Goal: Task Accomplishment & Management: Manage account settings

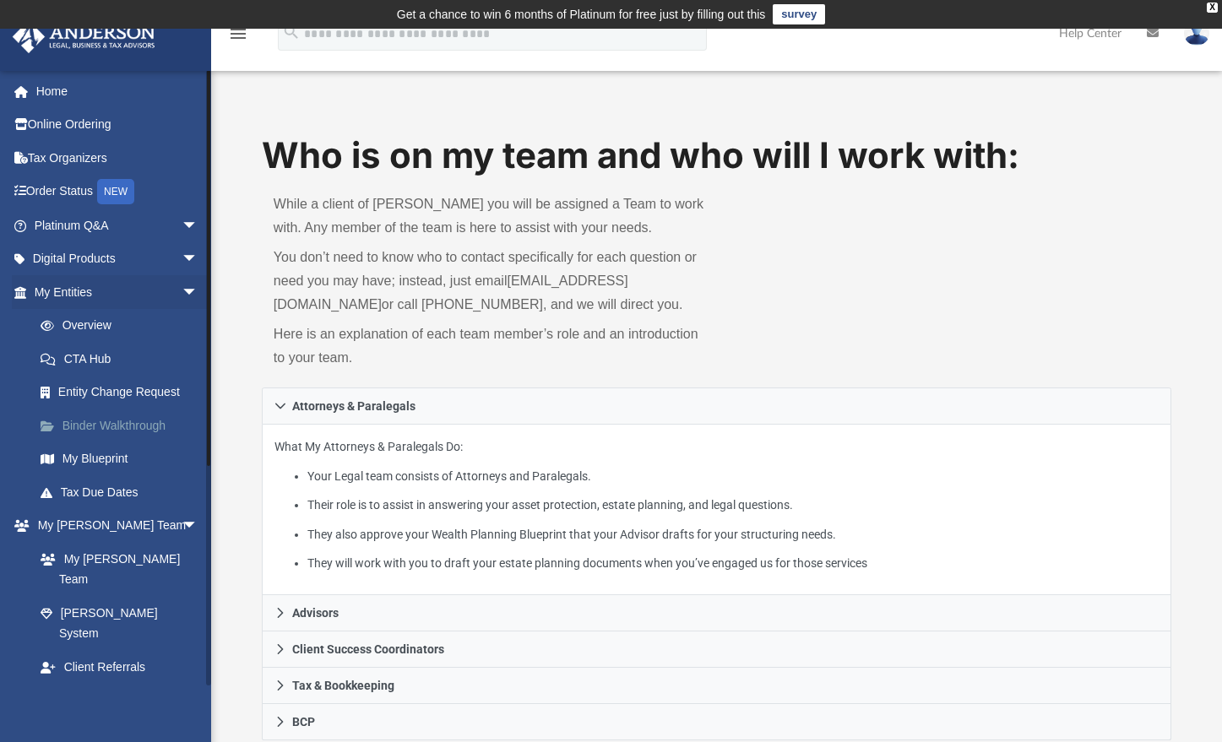
click at [109, 423] on link "Binder Walkthrough" at bounding box center [124, 426] width 200 height 34
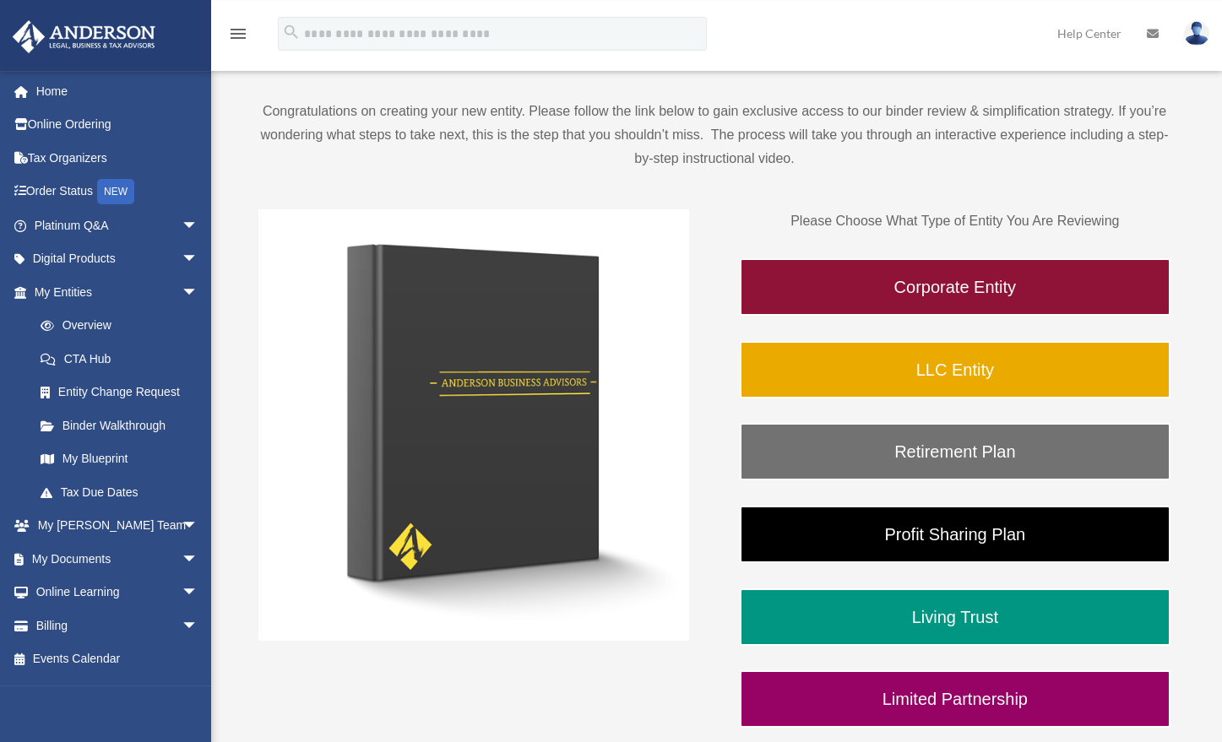
scroll to position [351, 0]
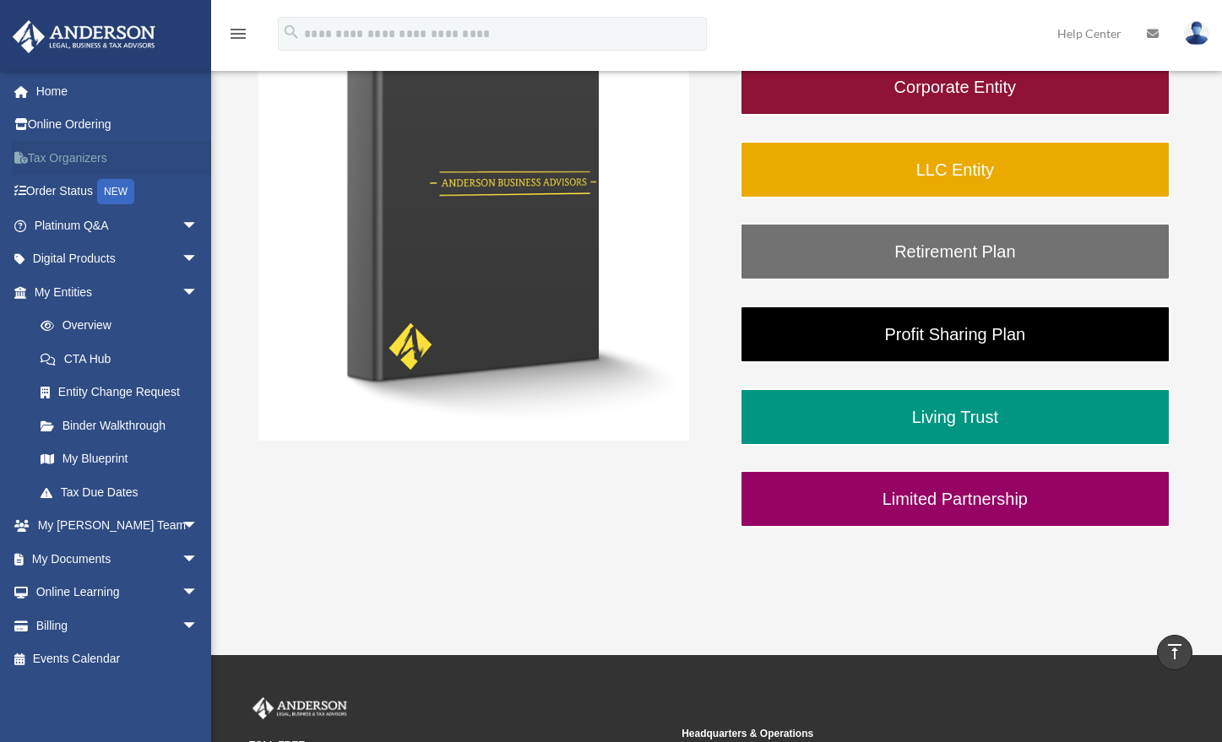
click at [95, 162] on link "Tax Organizers" at bounding box center [118, 158] width 212 height 34
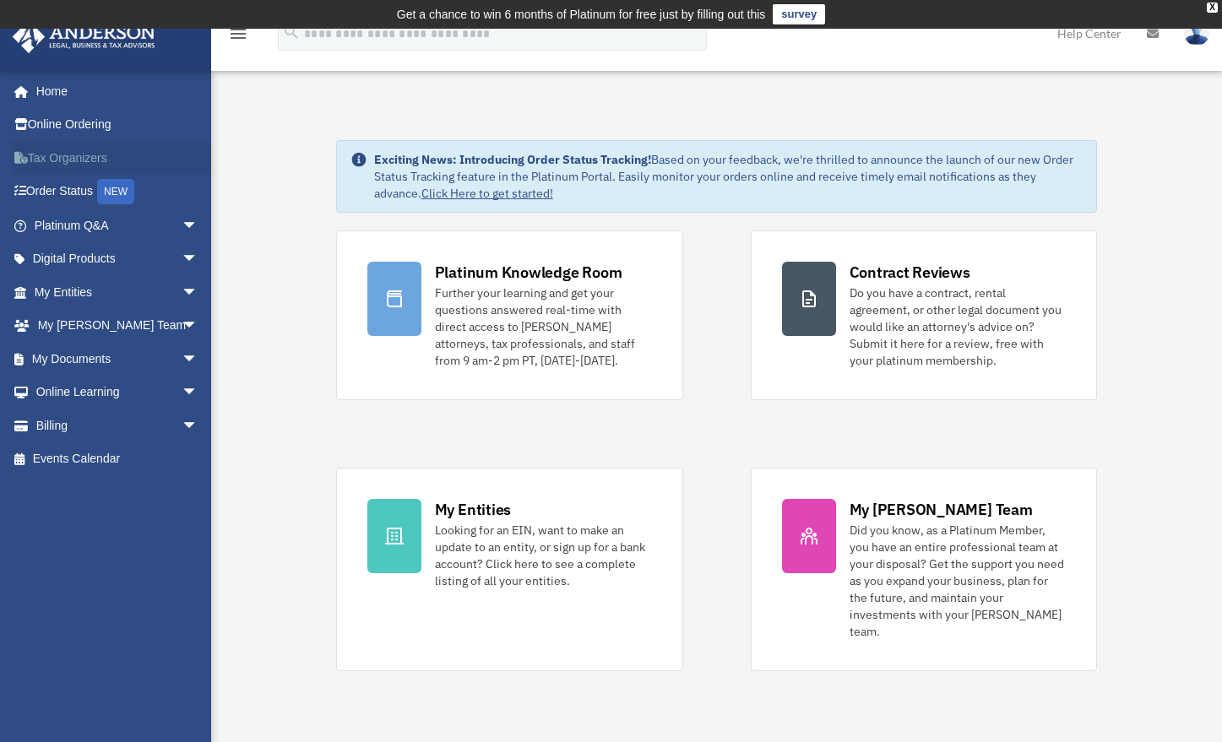
click at [87, 159] on link "Tax Organizers" at bounding box center [118, 158] width 212 height 34
click at [84, 362] on link "My Documents arrow_drop_down" at bounding box center [118, 359] width 212 height 34
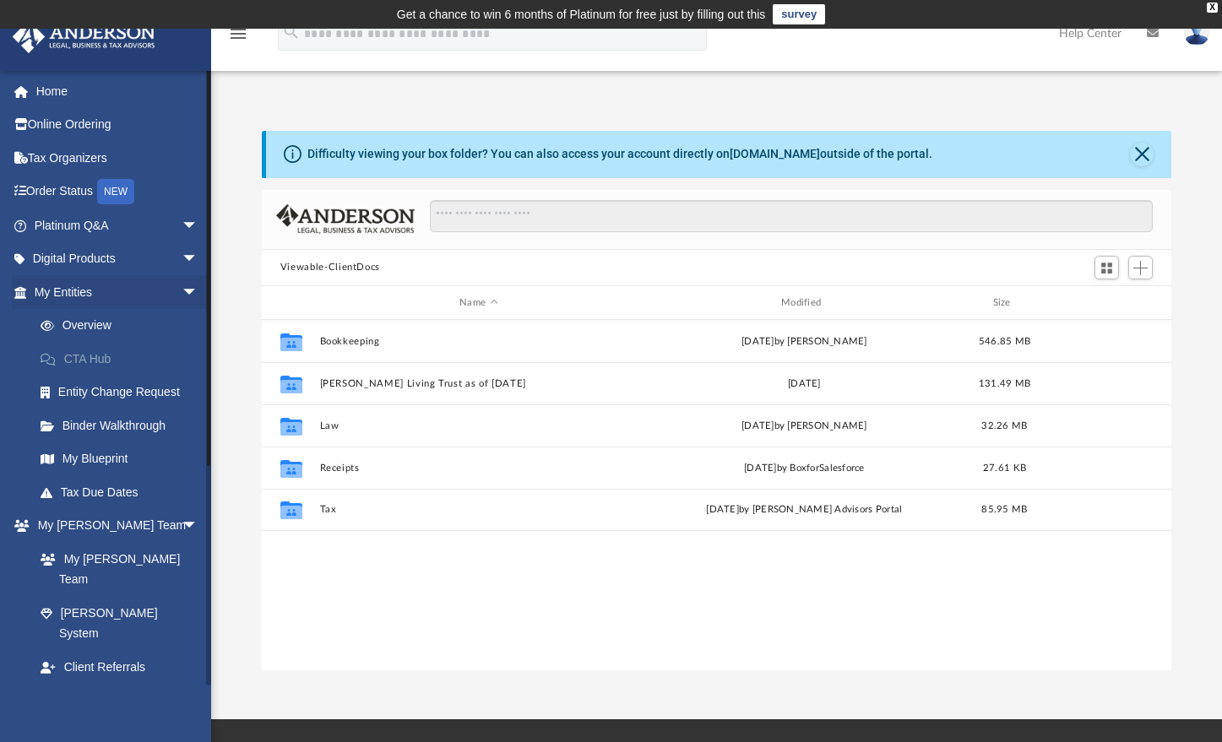
scroll to position [372, 897]
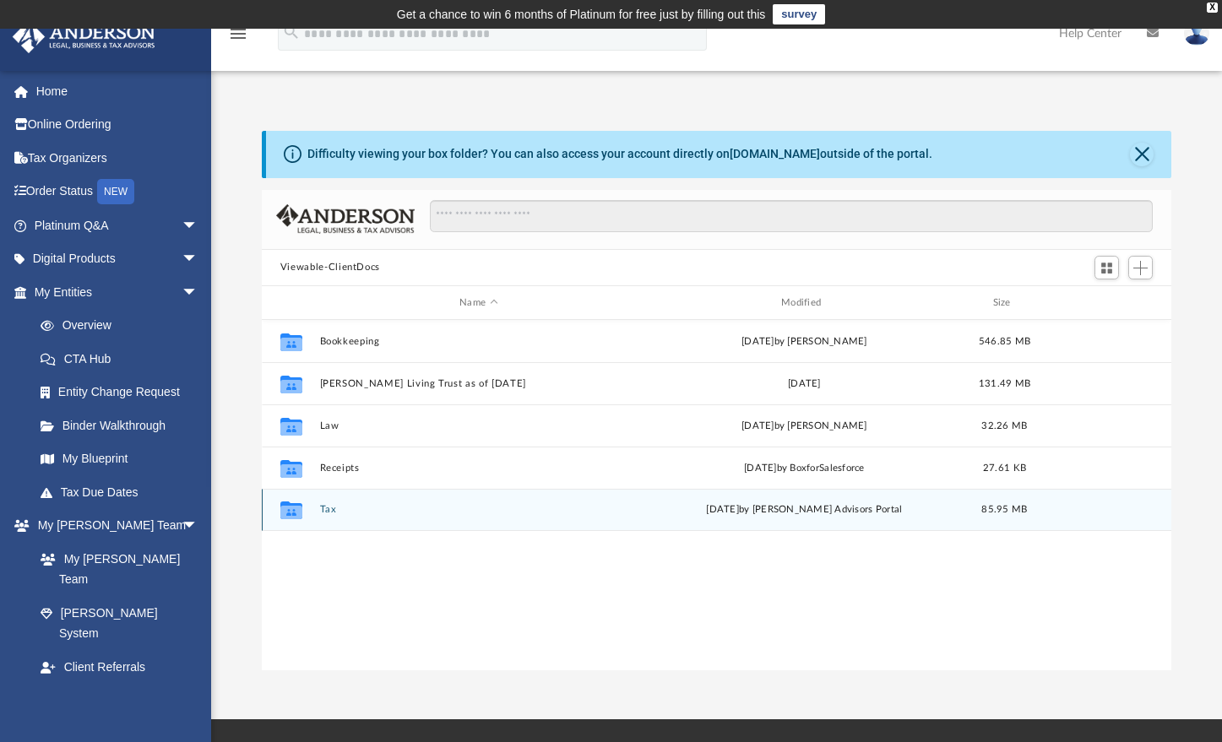
click at [294, 514] on icon "grid" at bounding box center [291, 511] width 22 height 18
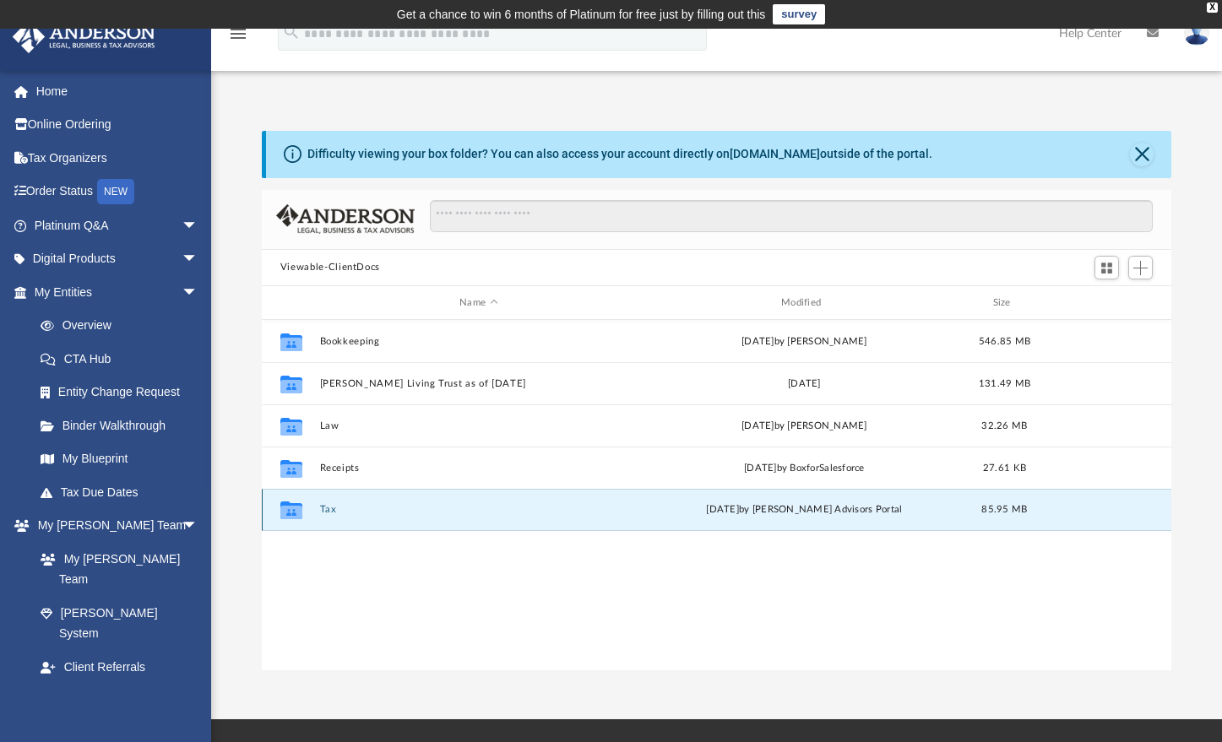
click at [294, 514] on icon "grid" at bounding box center [291, 511] width 22 height 18
click at [295, 514] on icon "grid" at bounding box center [291, 511] width 22 height 18
click at [295, 513] on icon "grid" at bounding box center [291, 513] width 22 height 14
click at [326, 510] on button "Tax" at bounding box center [478, 510] width 318 height 11
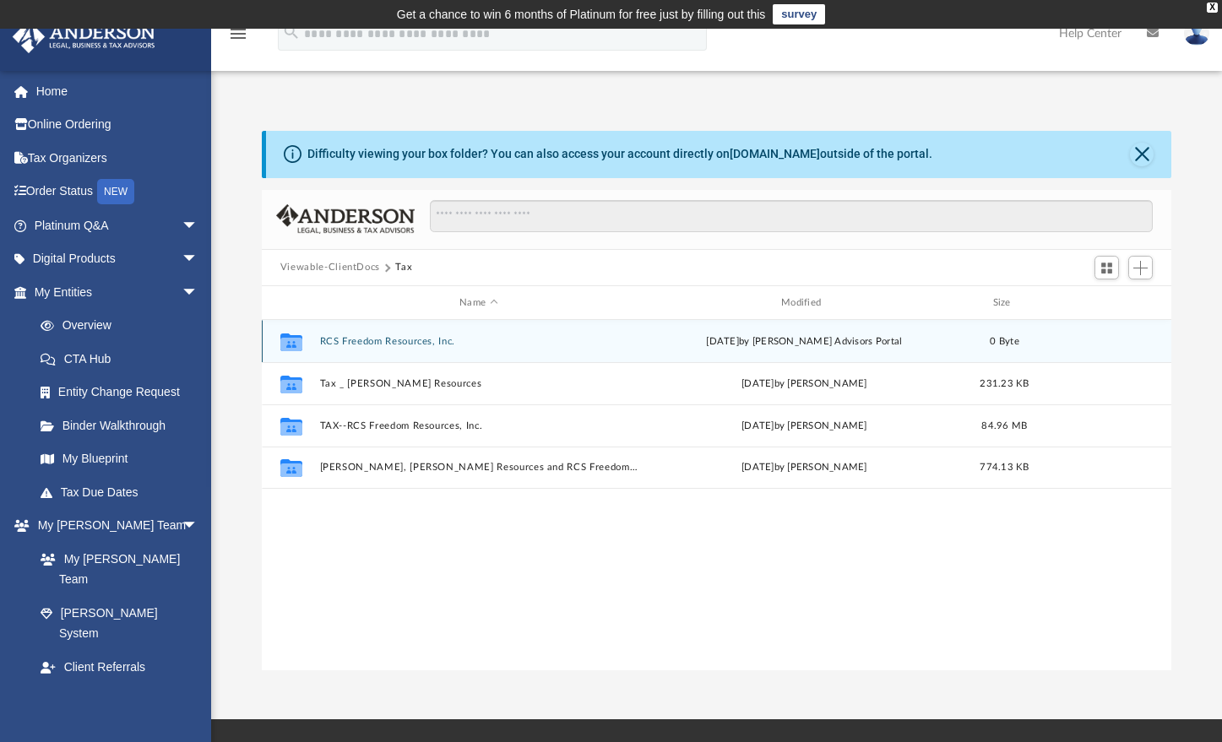
click at [299, 345] on icon "grid" at bounding box center [291, 345] width 22 height 14
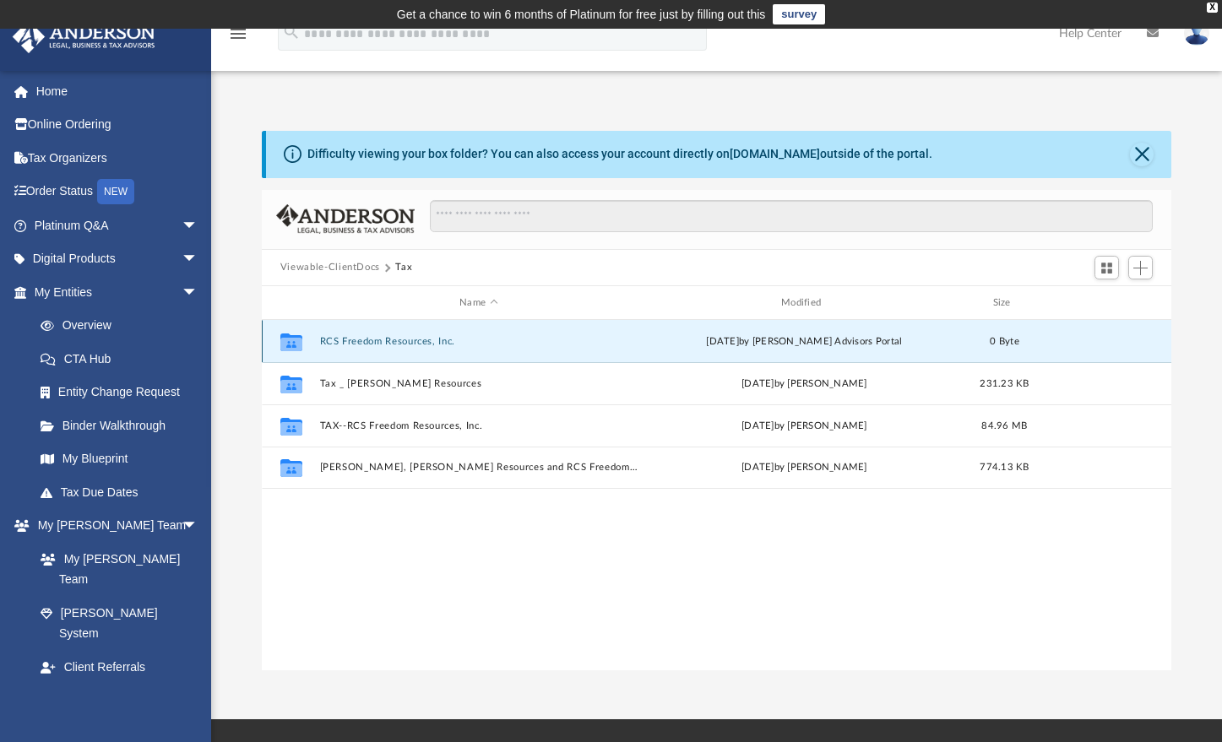
click at [351, 340] on button "RCS Freedom Resources, Inc." at bounding box center [478, 341] width 318 height 11
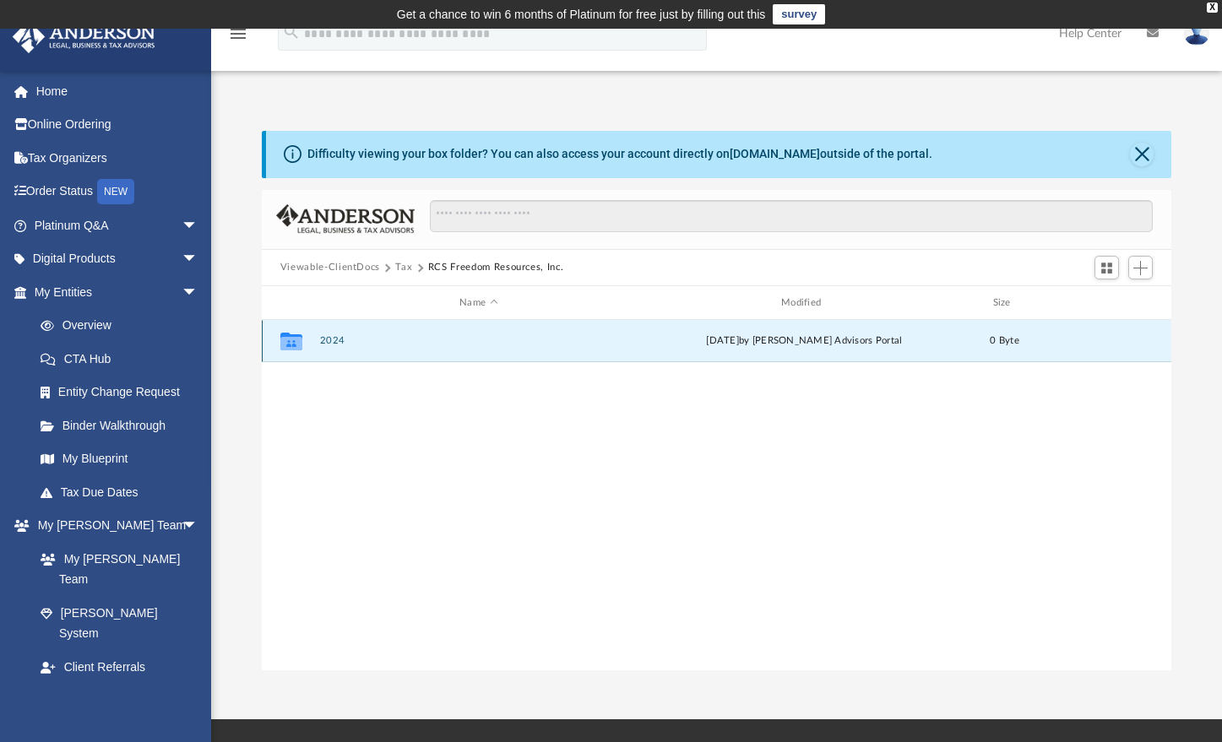
click at [336, 345] on button "2024" at bounding box center [478, 341] width 318 height 11
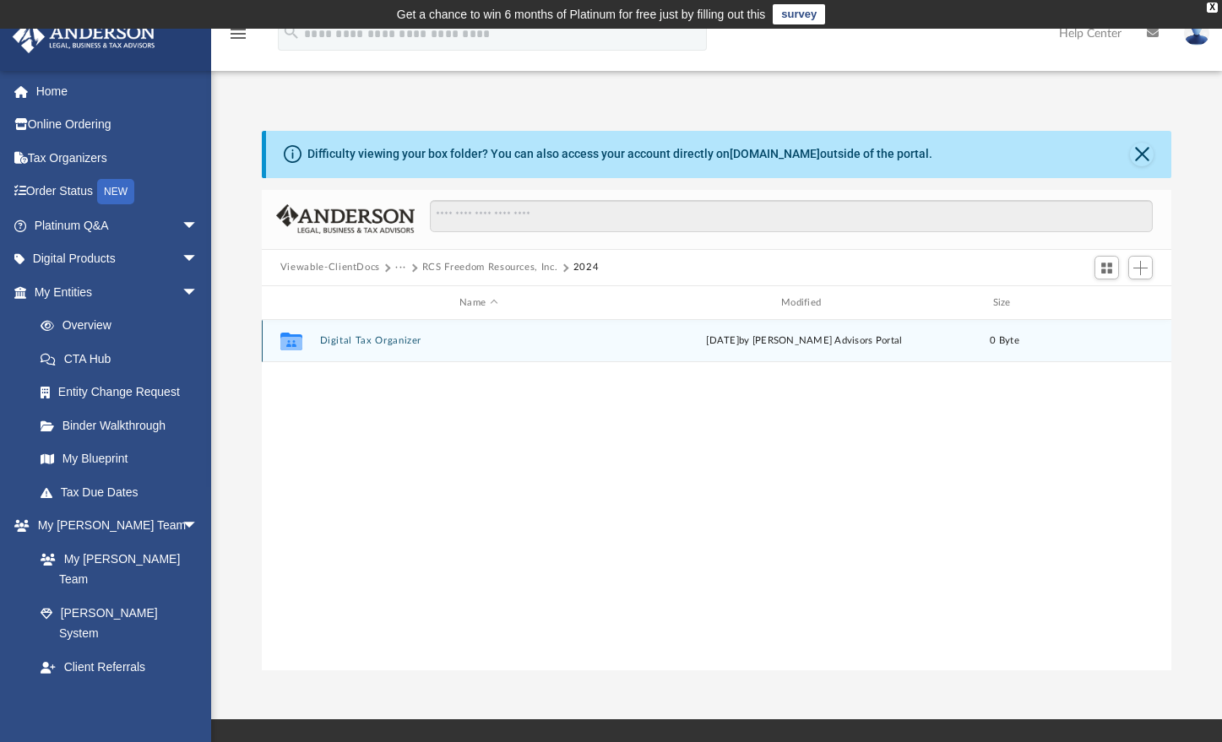
click at [344, 343] on button "Digital Tax Organizer" at bounding box center [478, 341] width 318 height 11
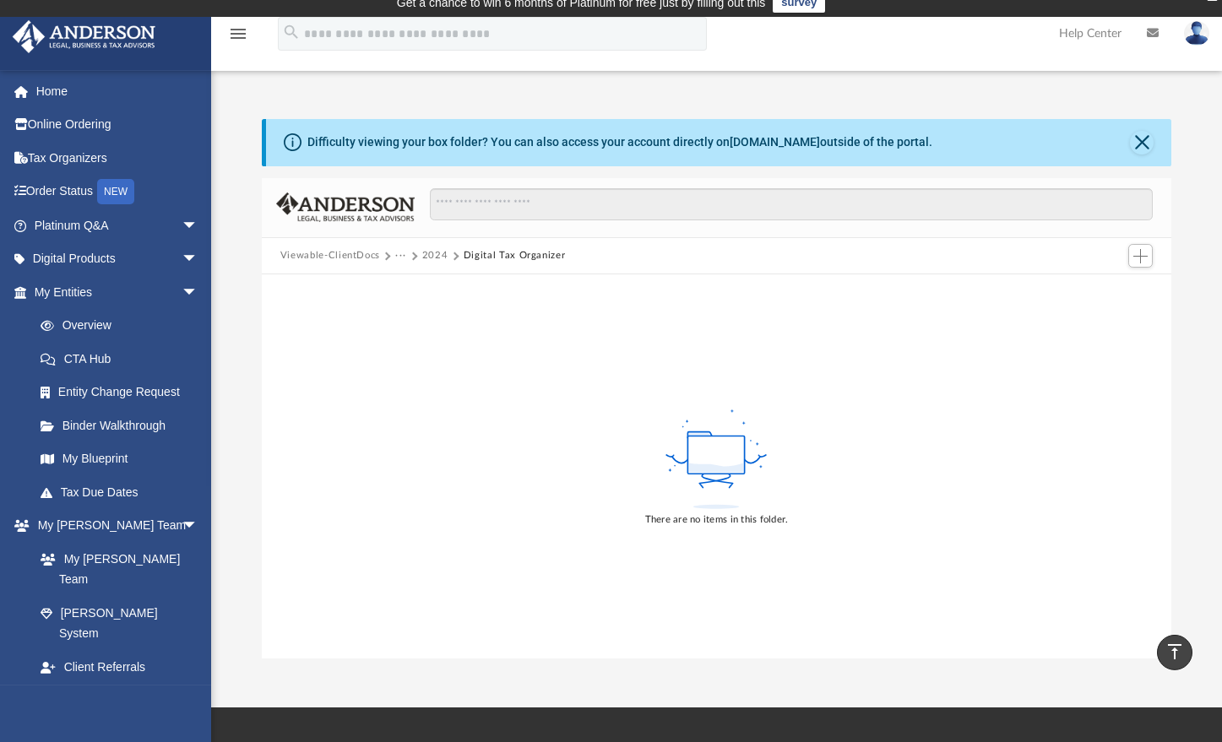
scroll to position [0, 0]
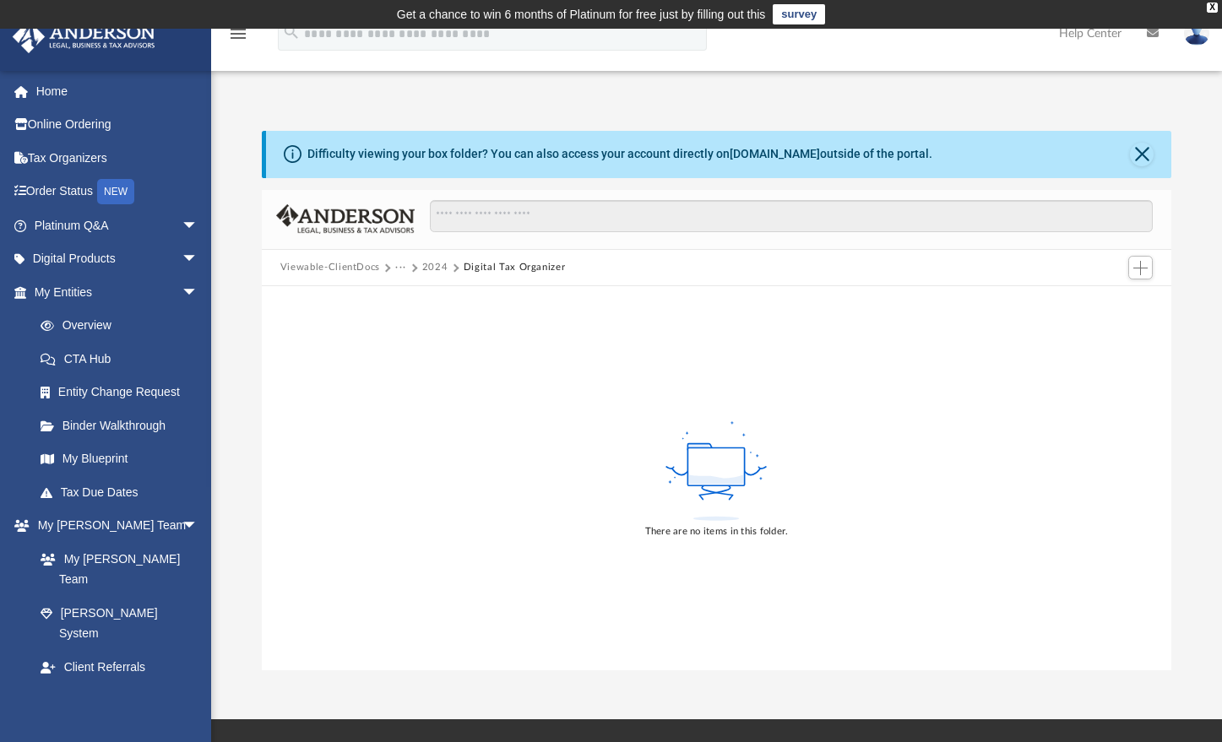
click at [445, 267] on button "2024" at bounding box center [435, 267] width 26 height 15
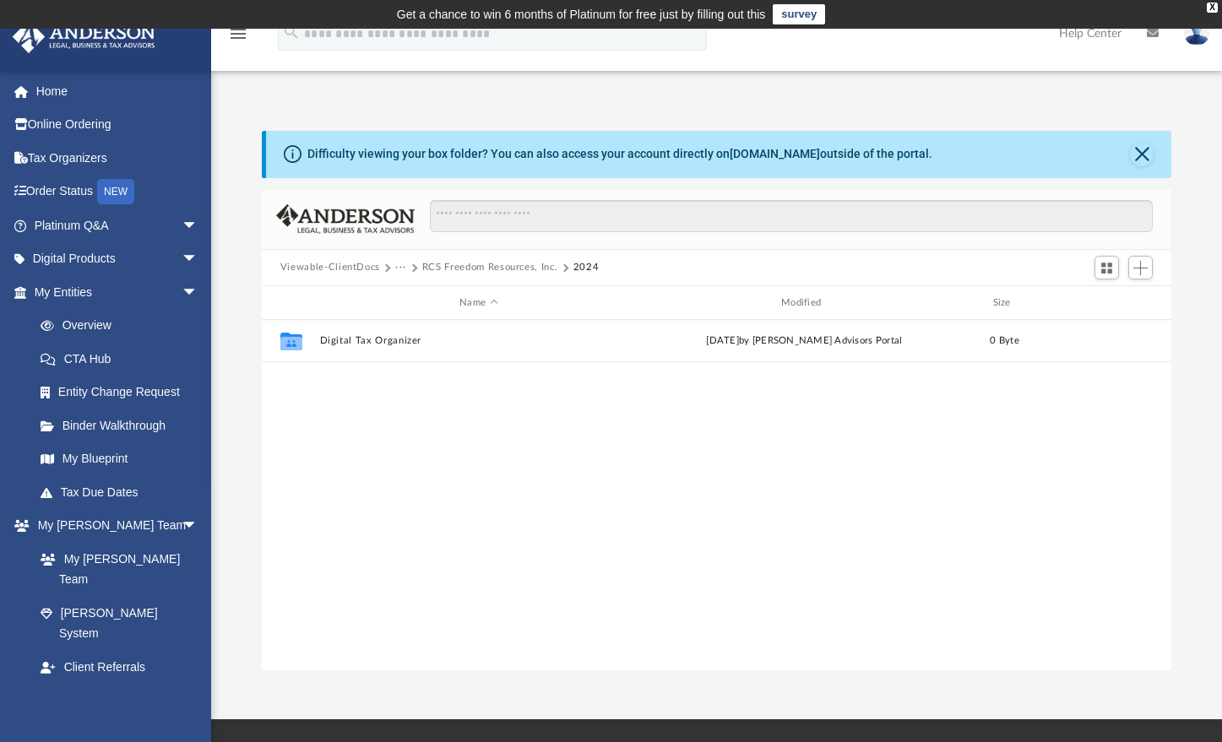
scroll to position [372, 897]
click at [592, 266] on button "2024" at bounding box center [587, 267] width 26 height 15
click at [507, 269] on button "RCS Freedom Resources, Inc." at bounding box center [490, 267] width 136 height 15
click at [507, 269] on button "RCS Freedom Resources, Inc." at bounding box center [496, 267] width 136 height 15
click at [406, 268] on button "Tax" at bounding box center [403, 267] width 17 height 15
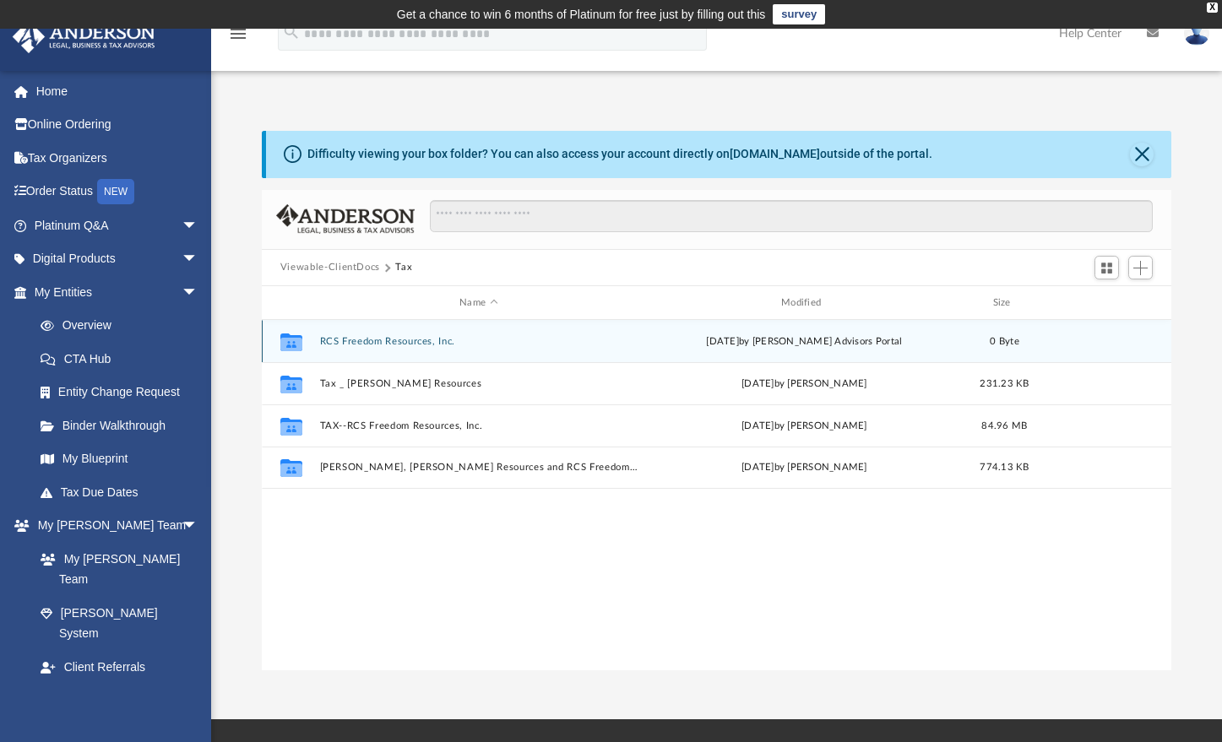
click at [383, 345] on button "RCS Freedom Resources, Inc." at bounding box center [478, 341] width 318 height 11
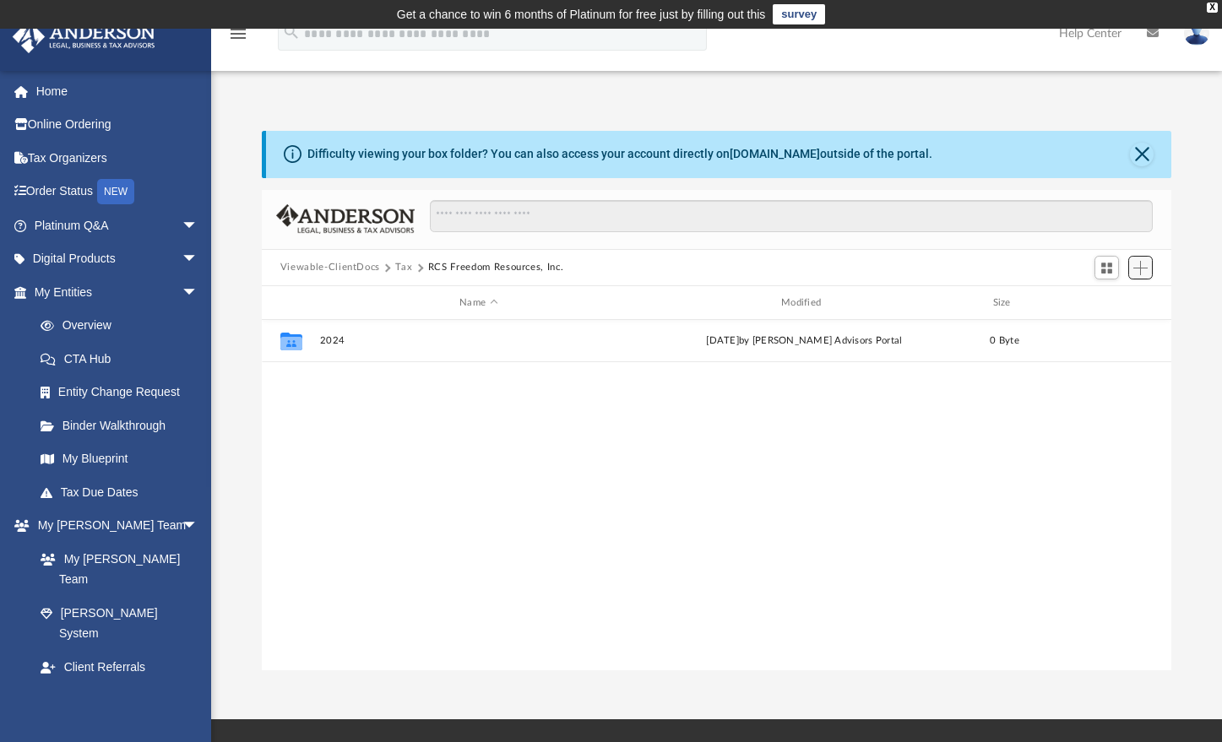
click at [1140, 266] on span "Add" at bounding box center [1141, 268] width 14 height 14
click at [1123, 382] on div "Collaborated Folder 2024 [DATE] by [PERSON_NAME] Advisors Portal 0 Byte" at bounding box center [717, 495] width 910 height 351
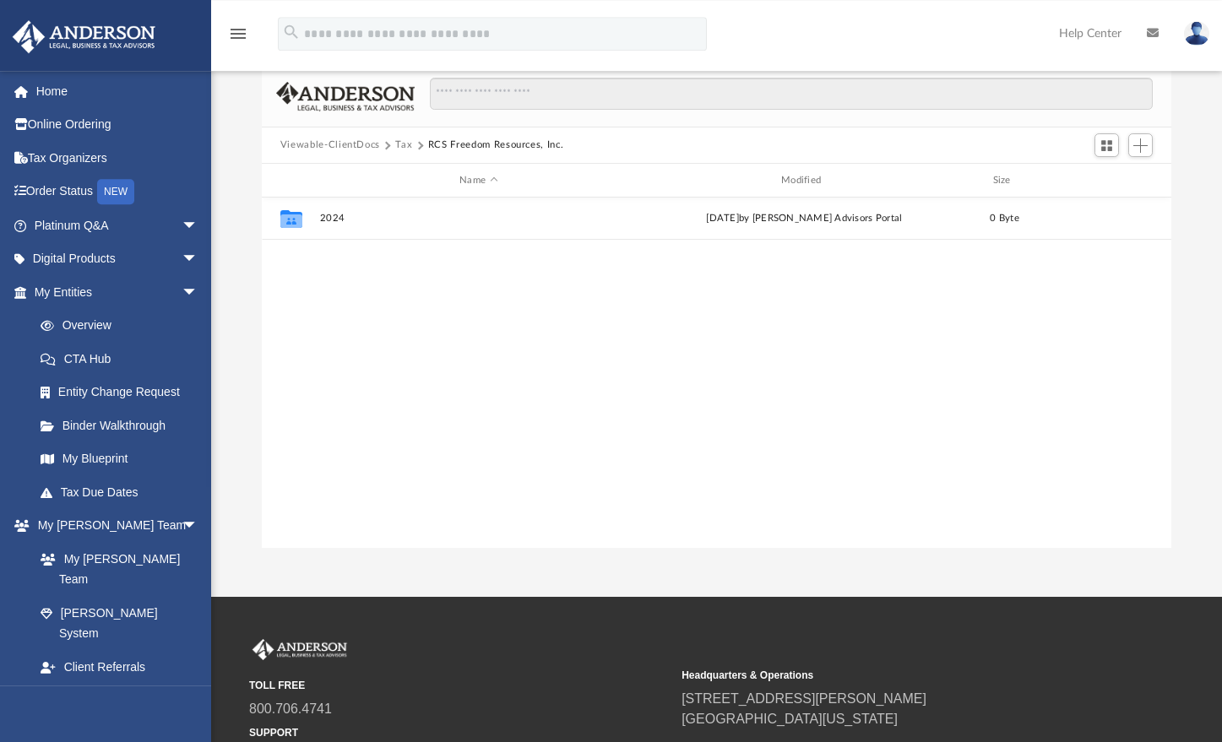
scroll to position [0, 0]
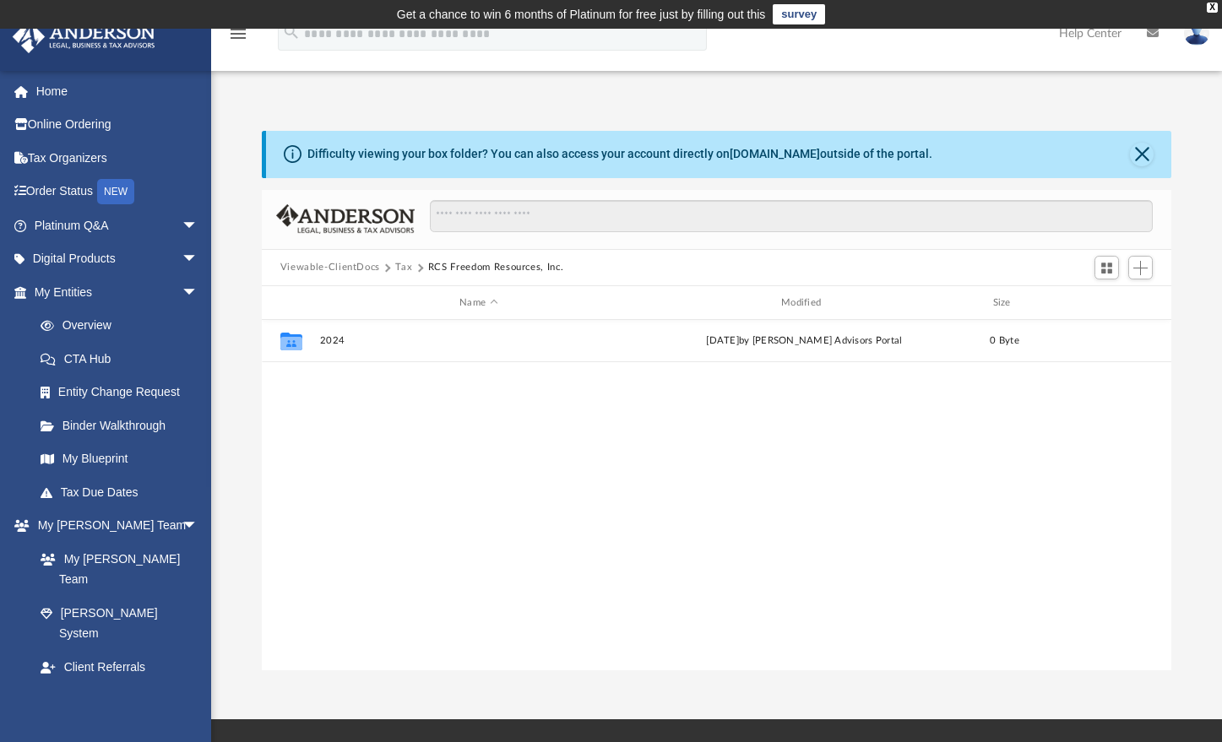
click at [407, 268] on button "Tax" at bounding box center [403, 267] width 17 height 15
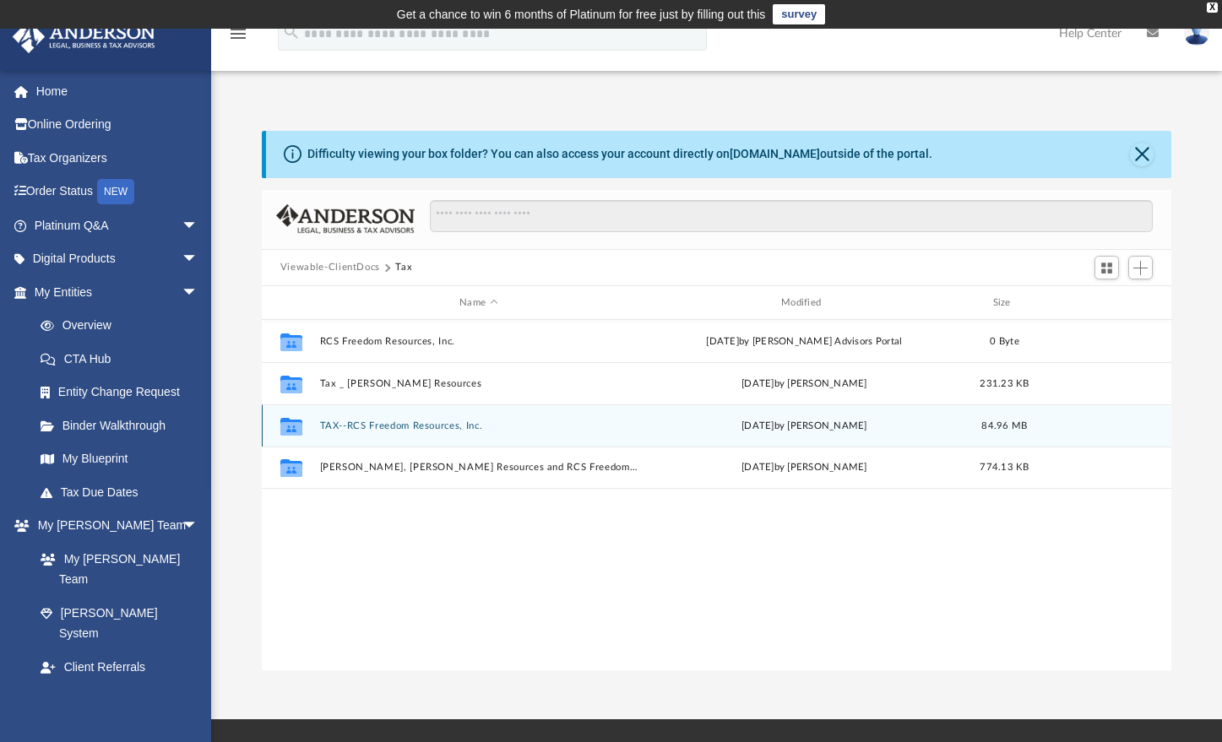
click at [373, 427] on button "TAX--RCS Freedom Resources, Inc." at bounding box center [478, 426] width 318 height 11
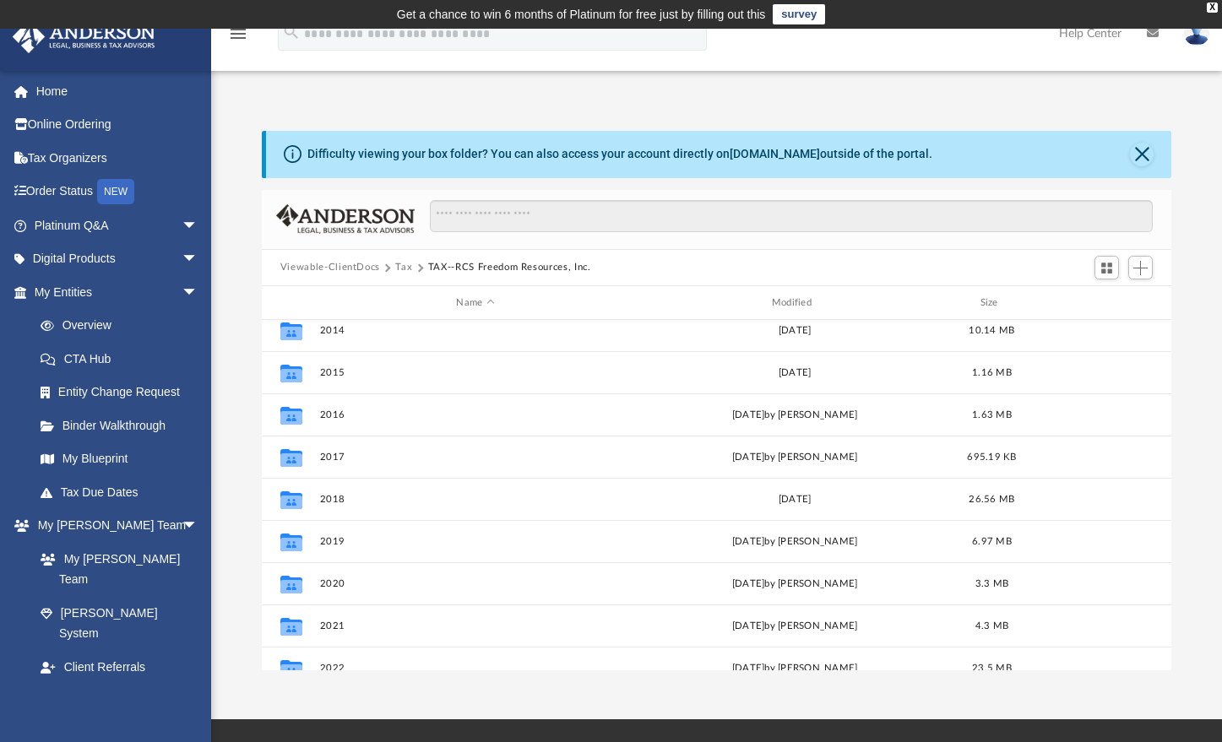
scroll to position [156, 0]
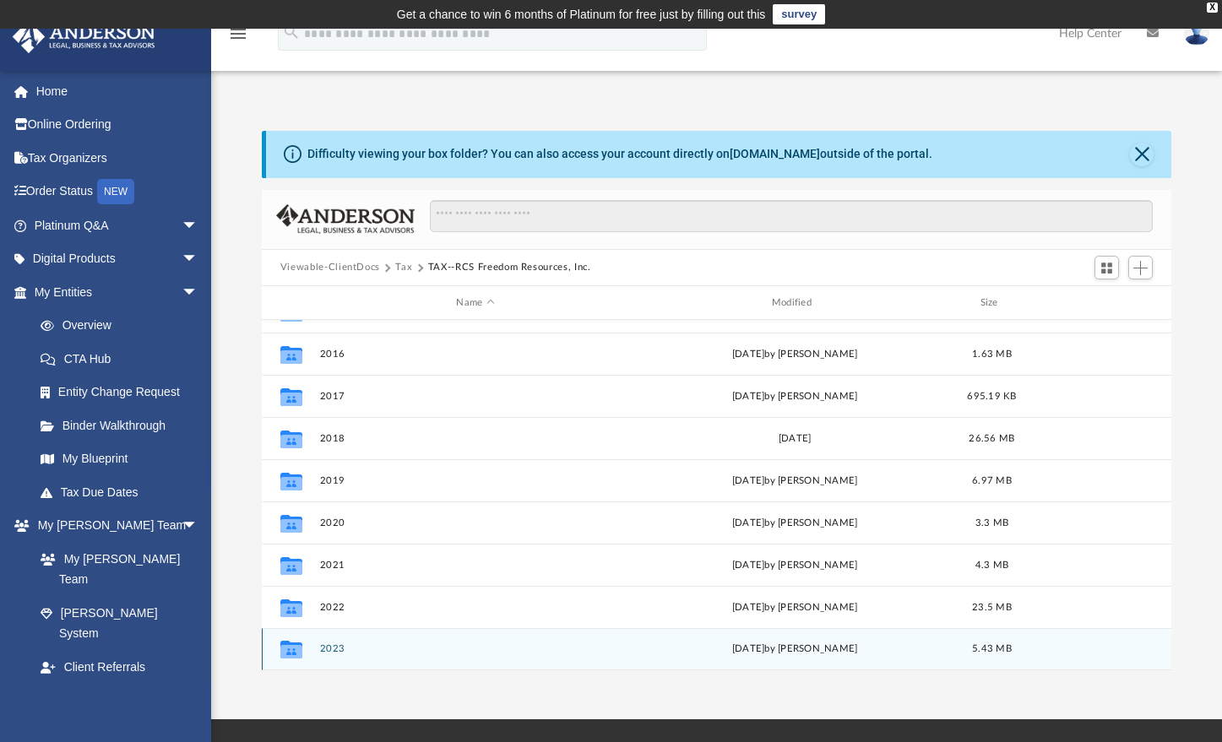
click at [294, 655] on icon "grid" at bounding box center [291, 650] width 22 height 18
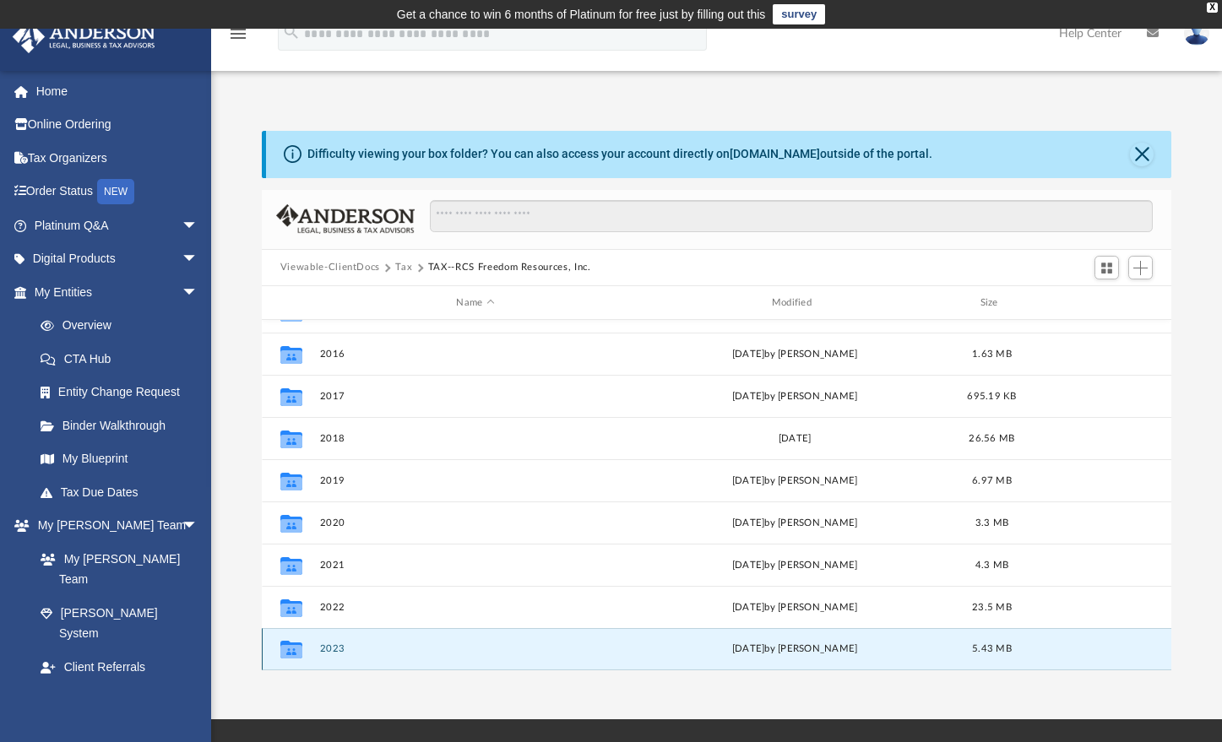
click at [332, 650] on button "2023" at bounding box center [475, 649] width 312 height 11
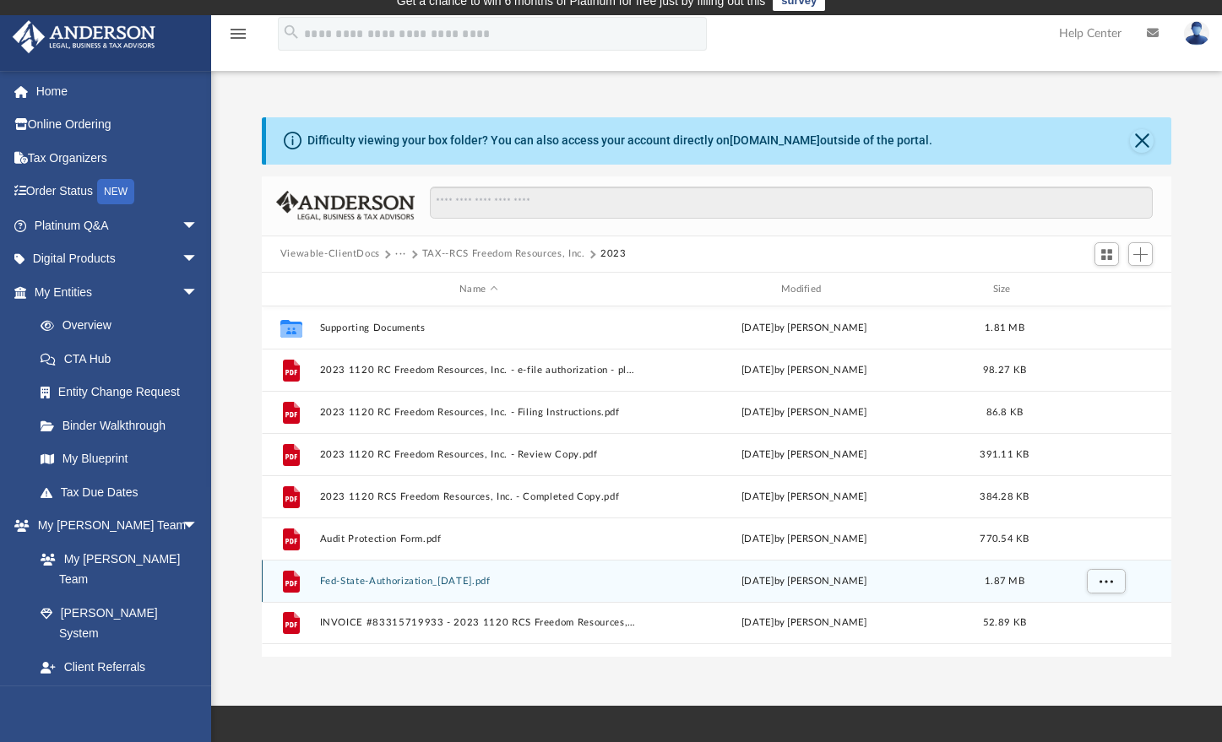
scroll to position [0, 0]
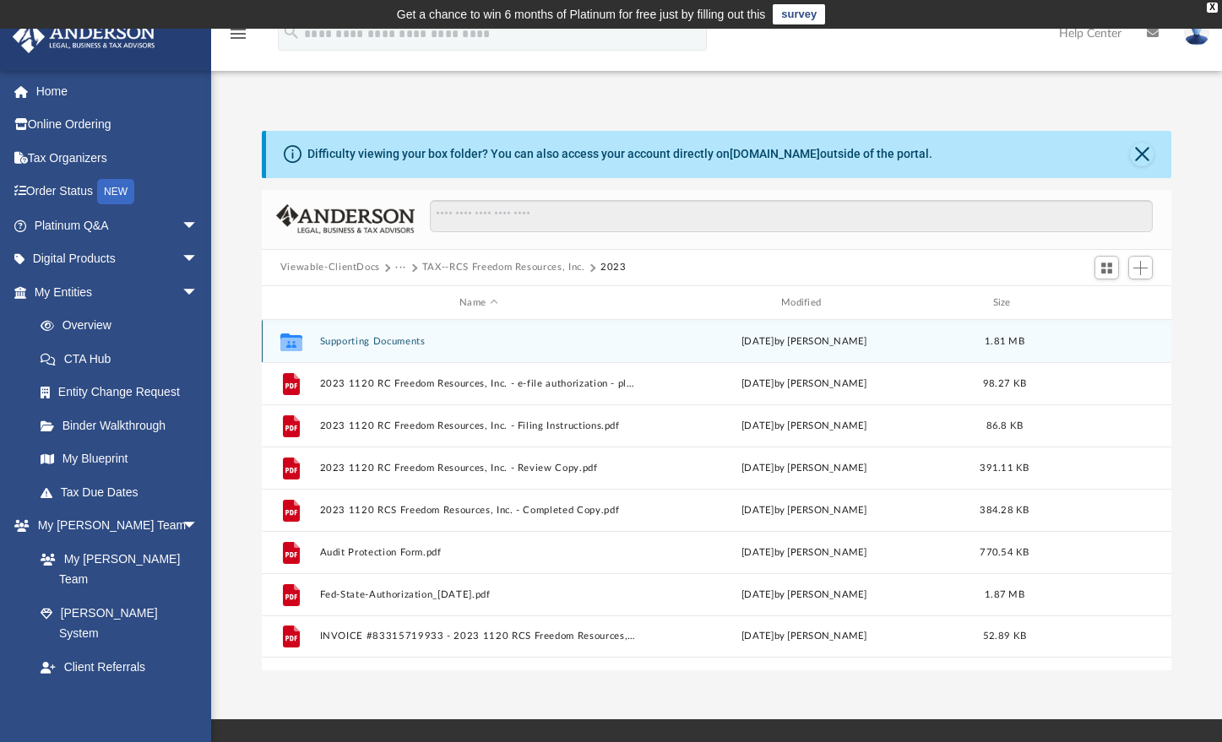
click at [364, 340] on button "Supporting Documents" at bounding box center [478, 341] width 318 height 11
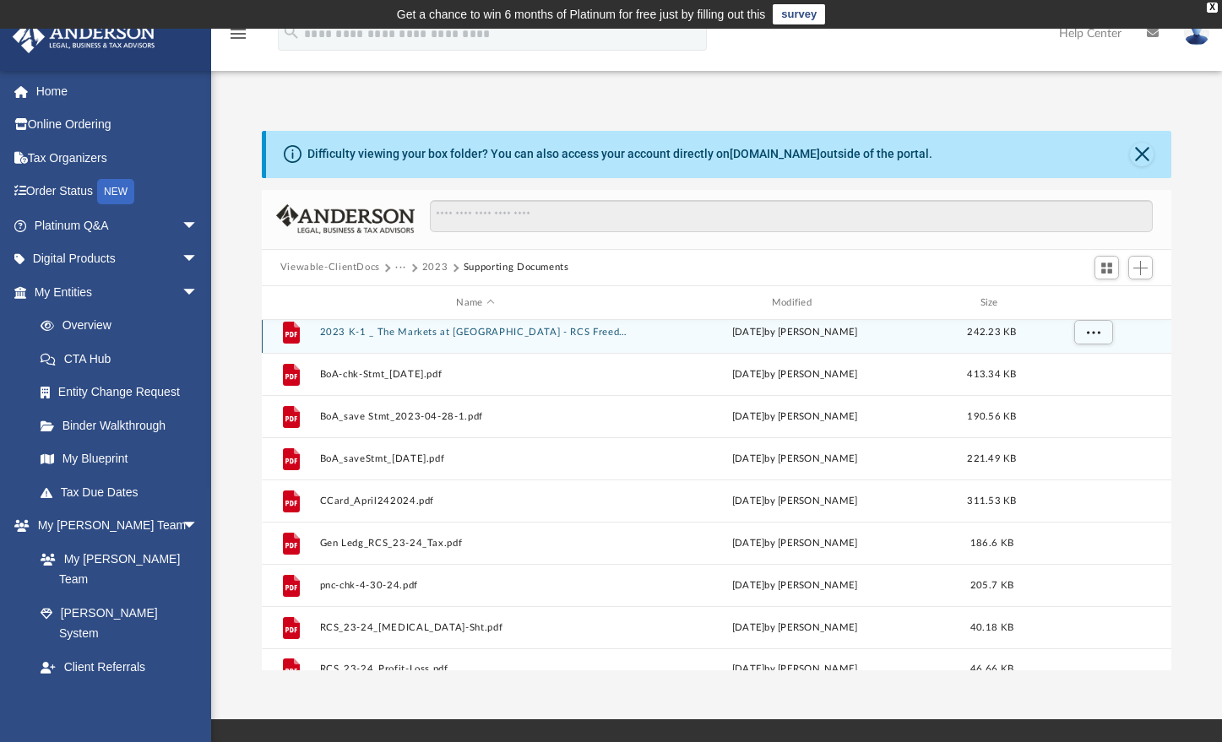
scroll to position [19, 0]
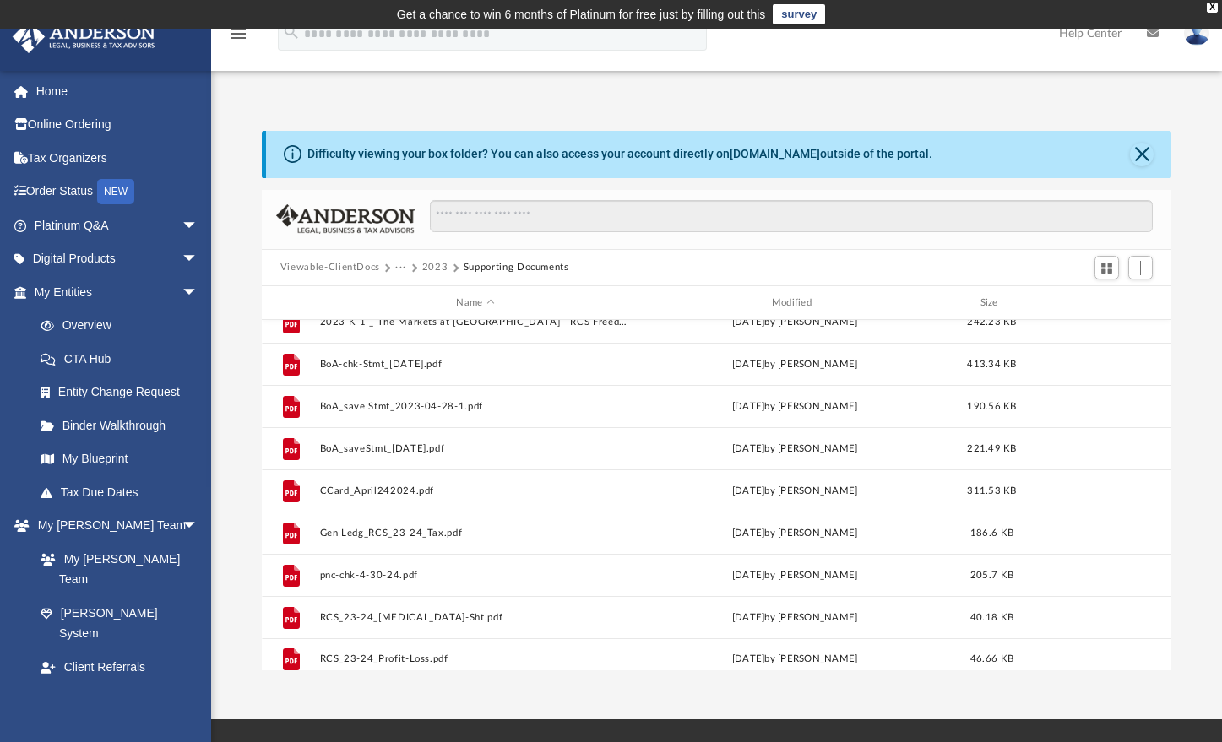
click at [429, 267] on button "2023" at bounding box center [435, 267] width 26 height 15
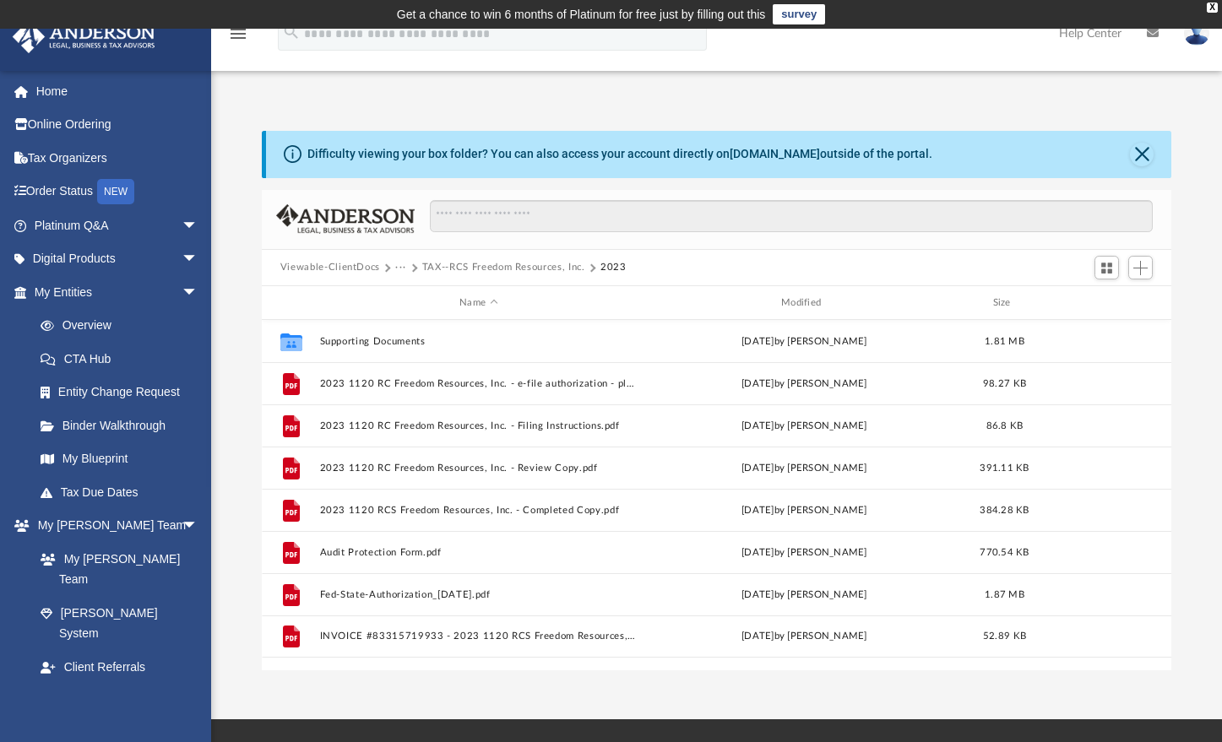
click at [470, 268] on button "TAX--RCS Freedom Resources, Inc." at bounding box center [503, 267] width 163 height 15
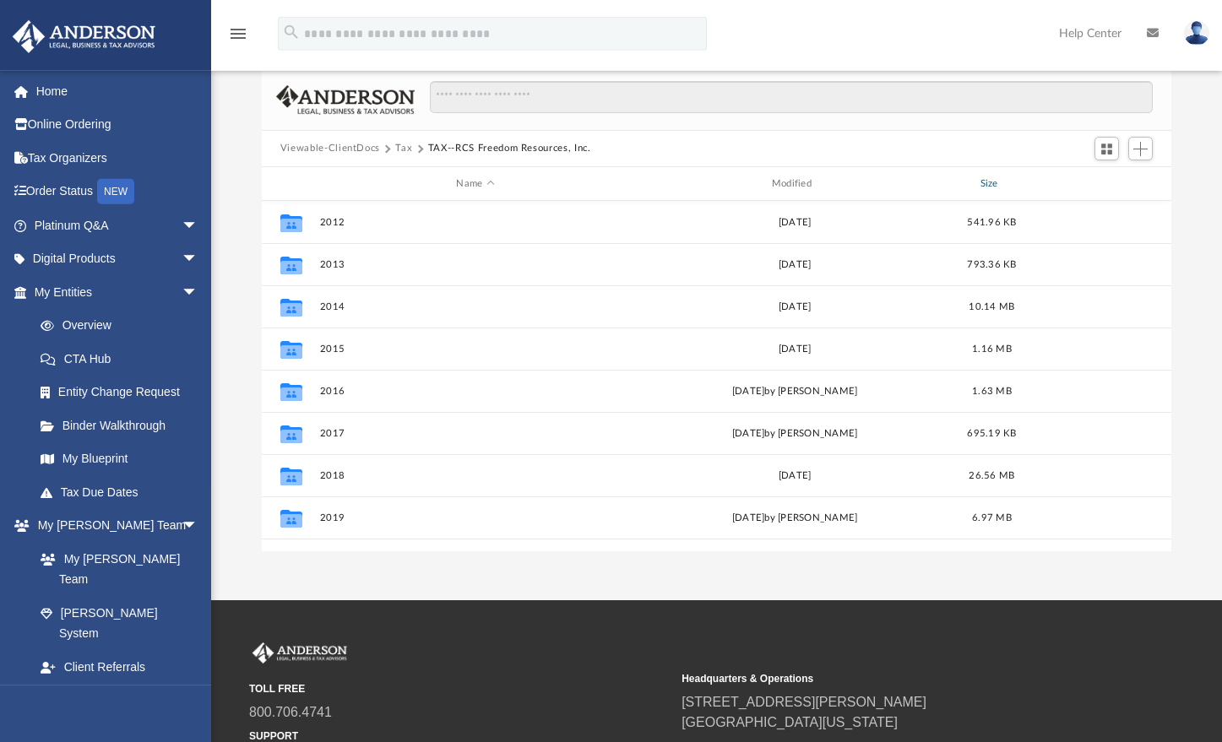
scroll to position [90, 0]
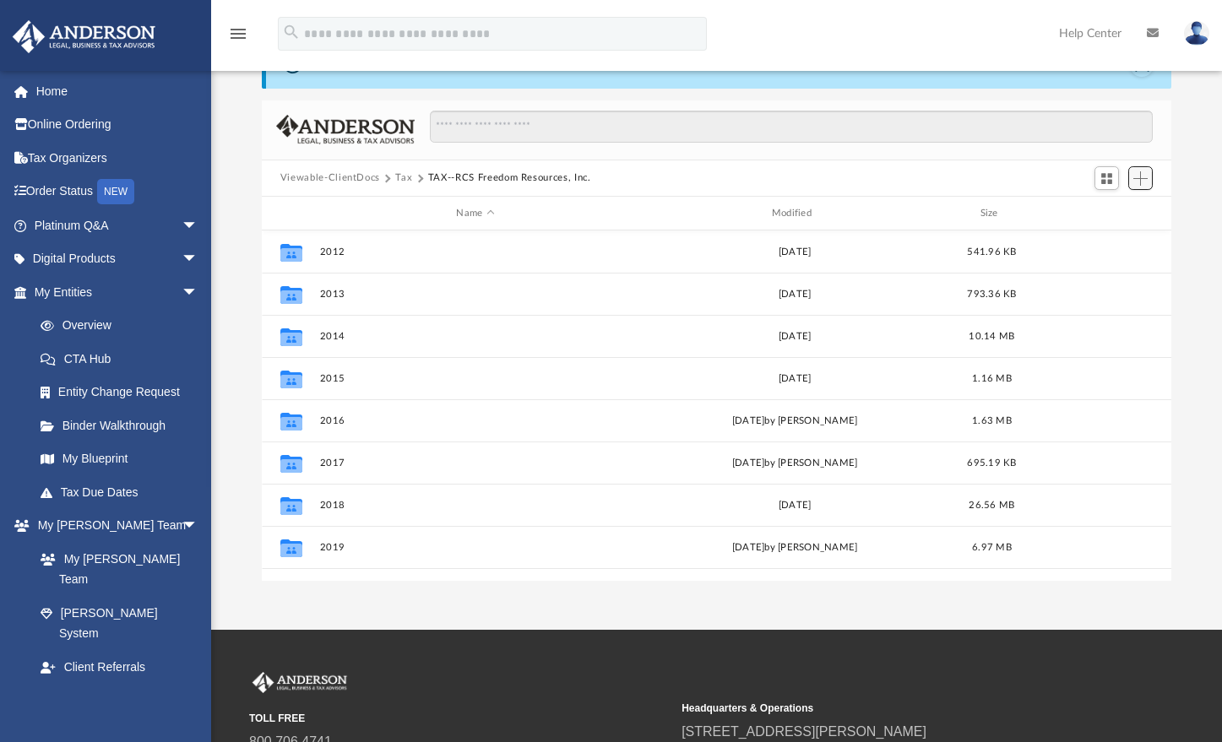
click at [1136, 179] on span "Add" at bounding box center [1141, 178] width 14 height 14
click at [1106, 237] on li "New Folder" at bounding box center [1117, 238] width 54 height 18
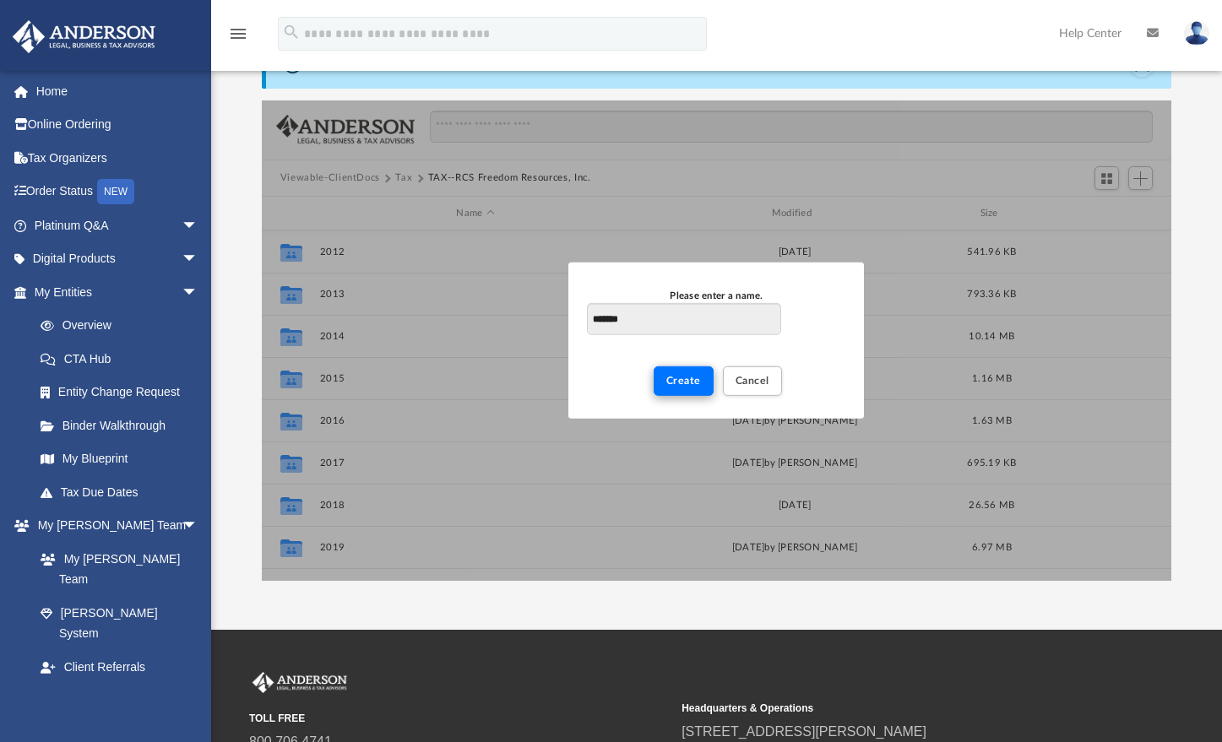
type input "*******"
click at [670, 383] on span "Create" at bounding box center [683, 381] width 35 height 10
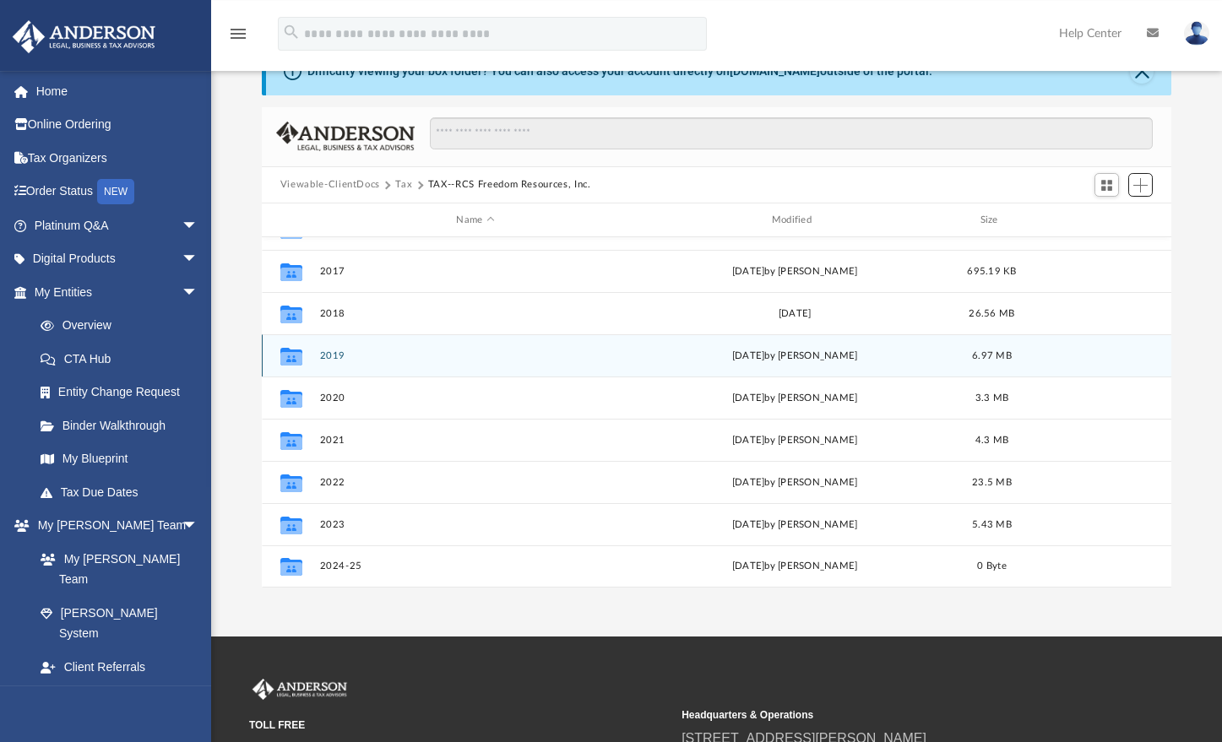
scroll to position [203, 0]
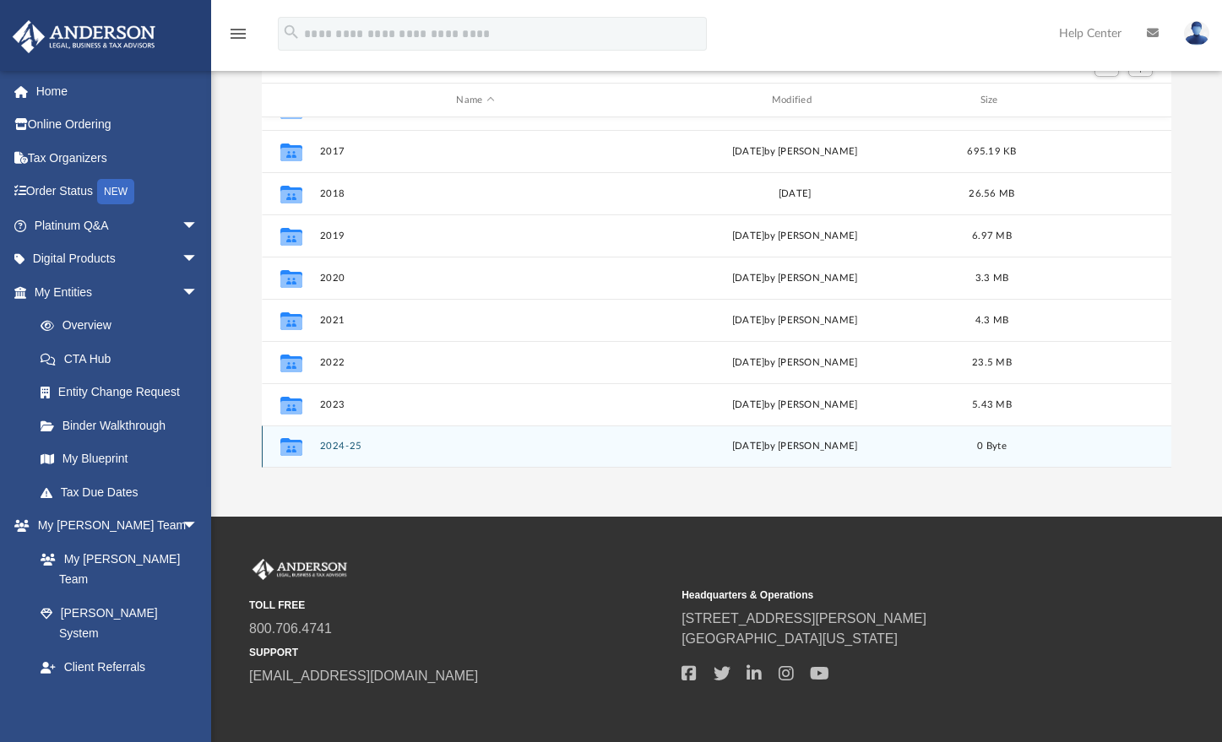
click at [296, 446] on icon "grid" at bounding box center [291, 450] width 22 height 14
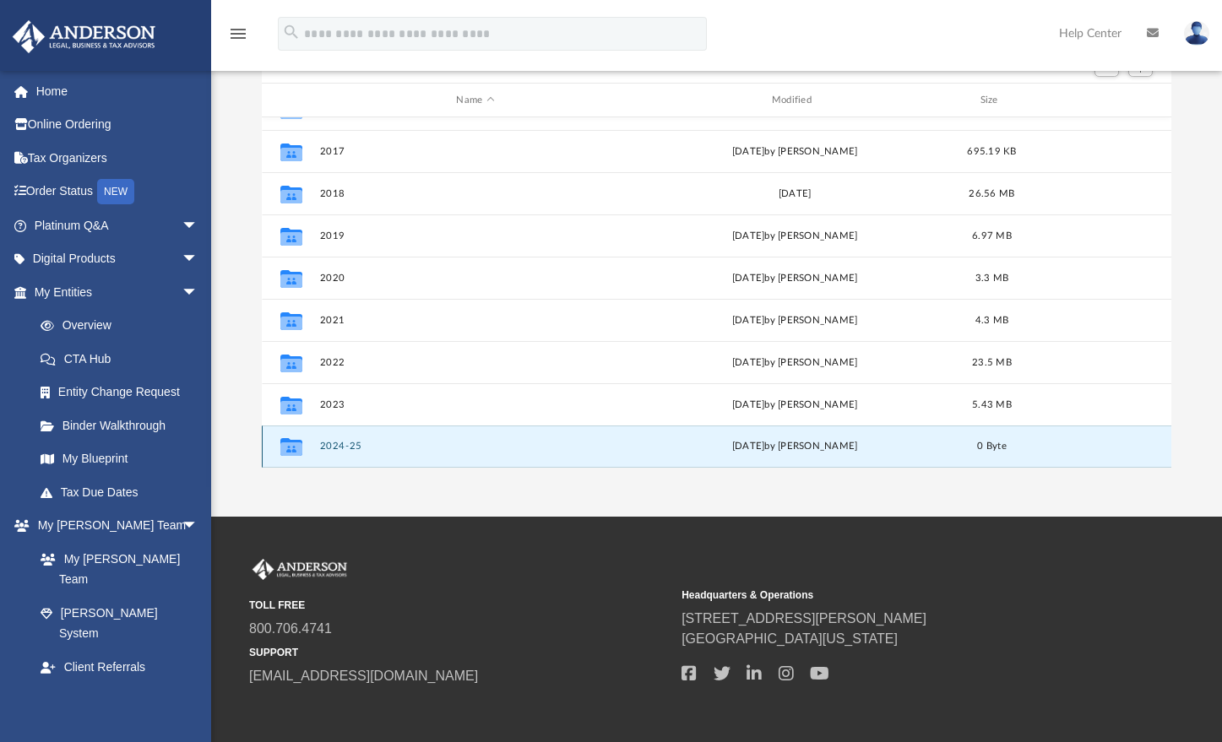
click at [296, 446] on icon "grid" at bounding box center [291, 450] width 22 height 14
click at [334, 449] on button "2024-25" at bounding box center [475, 447] width 312 height 11
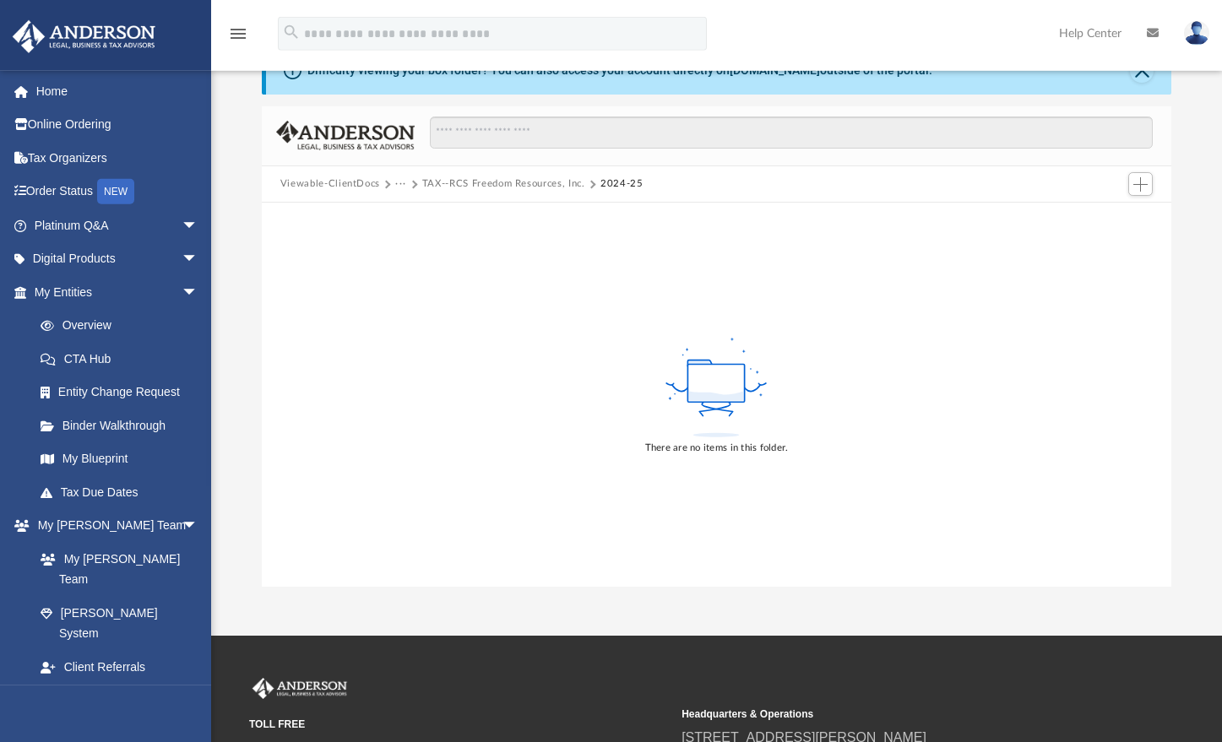
scroll to position [0, 0]
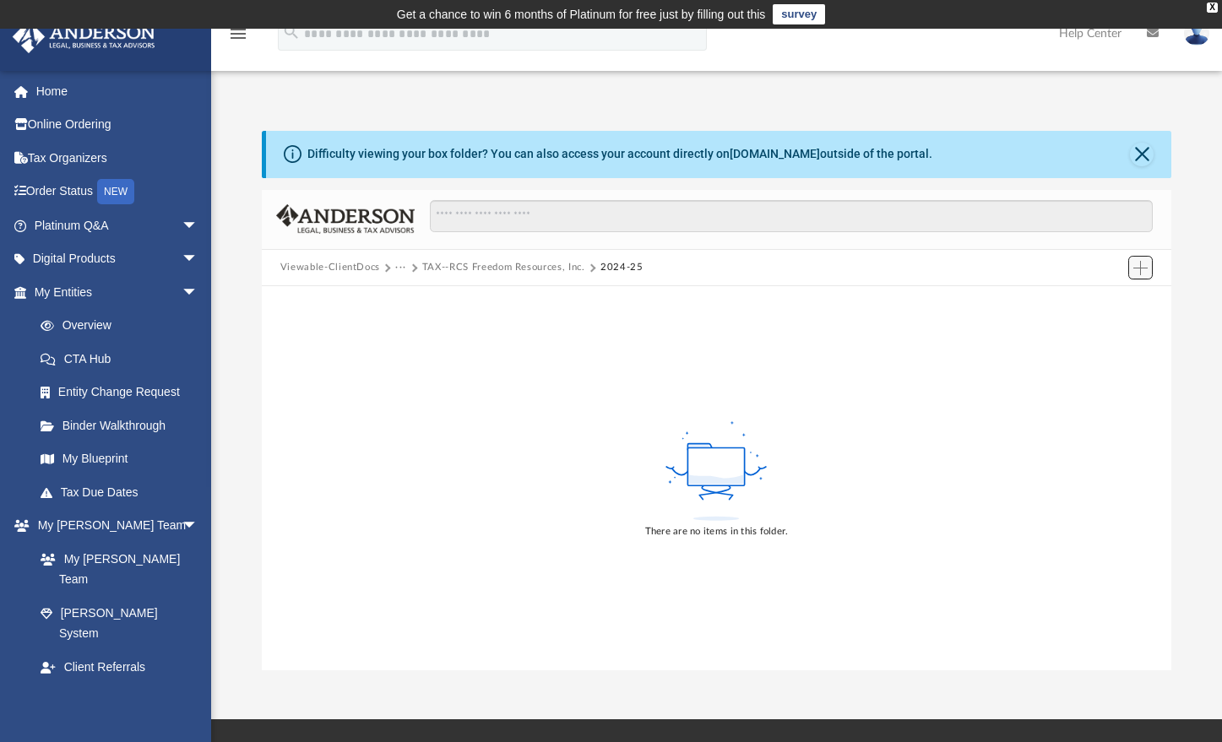
click at [1141, 263] on span "Add" at bounding box center [1141, 268] width 14 height 14
click at [1116, 305] on li "Upload" at bounding box center [1117, 301] width 54 height 18
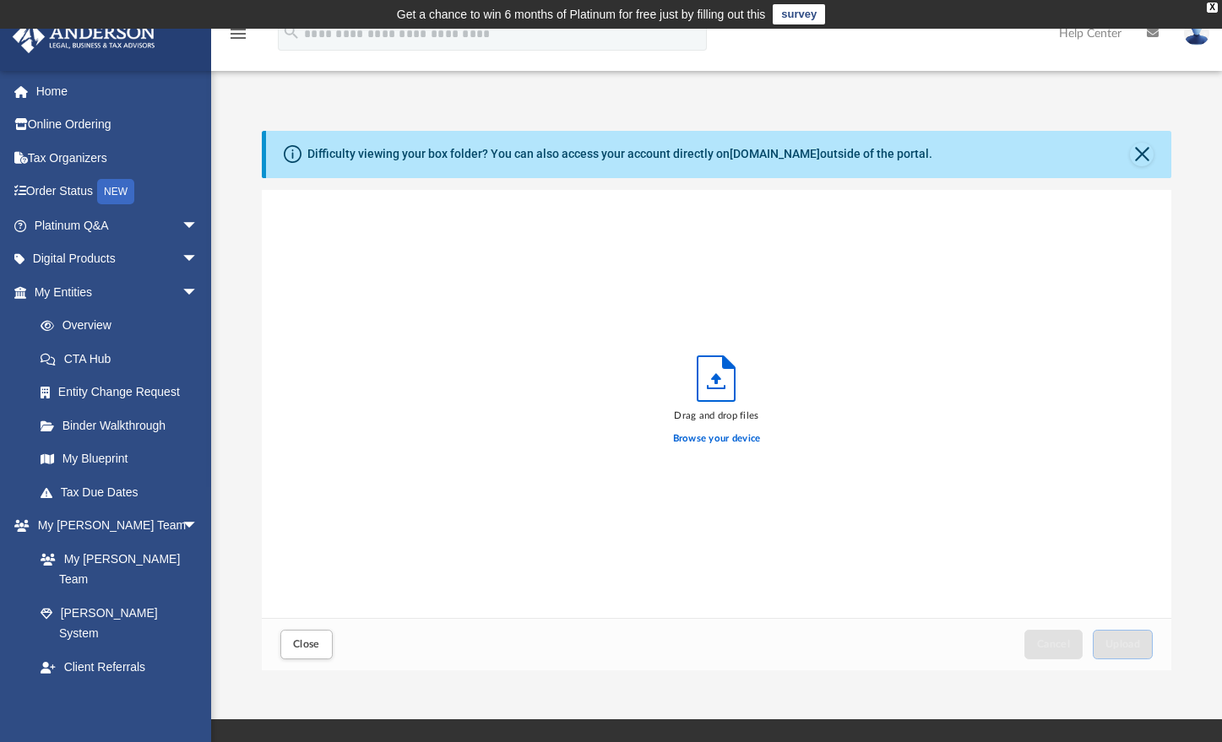
scroll to position [416, 897]
click at [719, 435] on label "Browse your device" at bounding box center [717, 439] width 88 height 15
click at [0, 0] on input "Browse your device" at bounding box center [0, 0] width 0 height 0
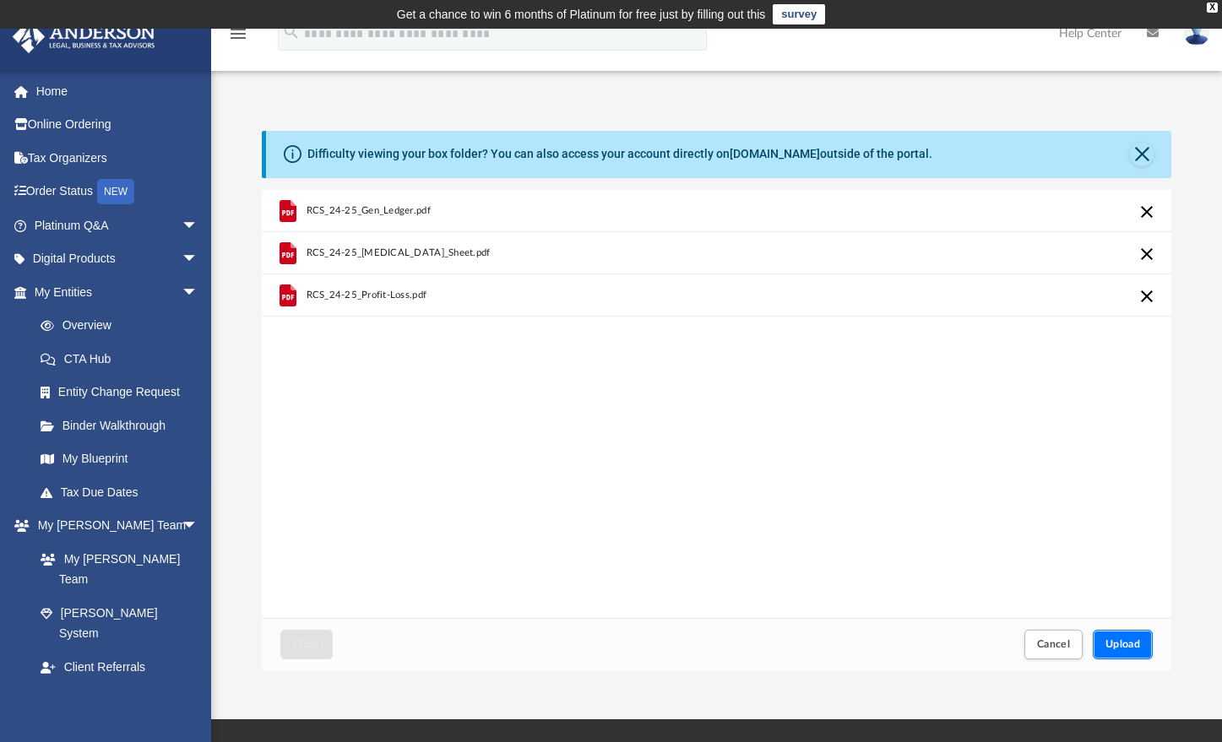
click at [1139, 640] on span "Upload" at bounding box center [1123, 644] width 35 height 10
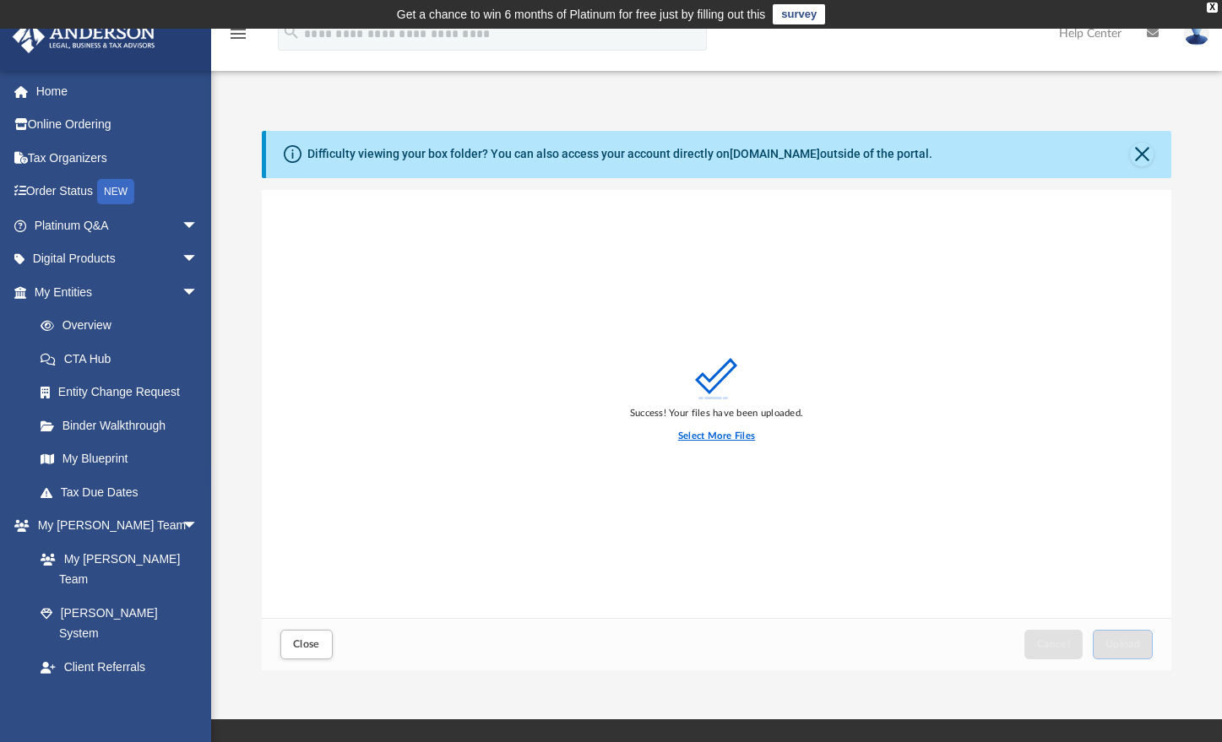
click at [726, 439] on label "Select More Files" at bounding box center [716, 436] width 77 height 15
click at [0, 0] on input "Select More Files" at bounding box center [0, 0] width 0 height 0
click at [316, 643] on span "Close" at bounding box center [306, 644] width 27 height 10
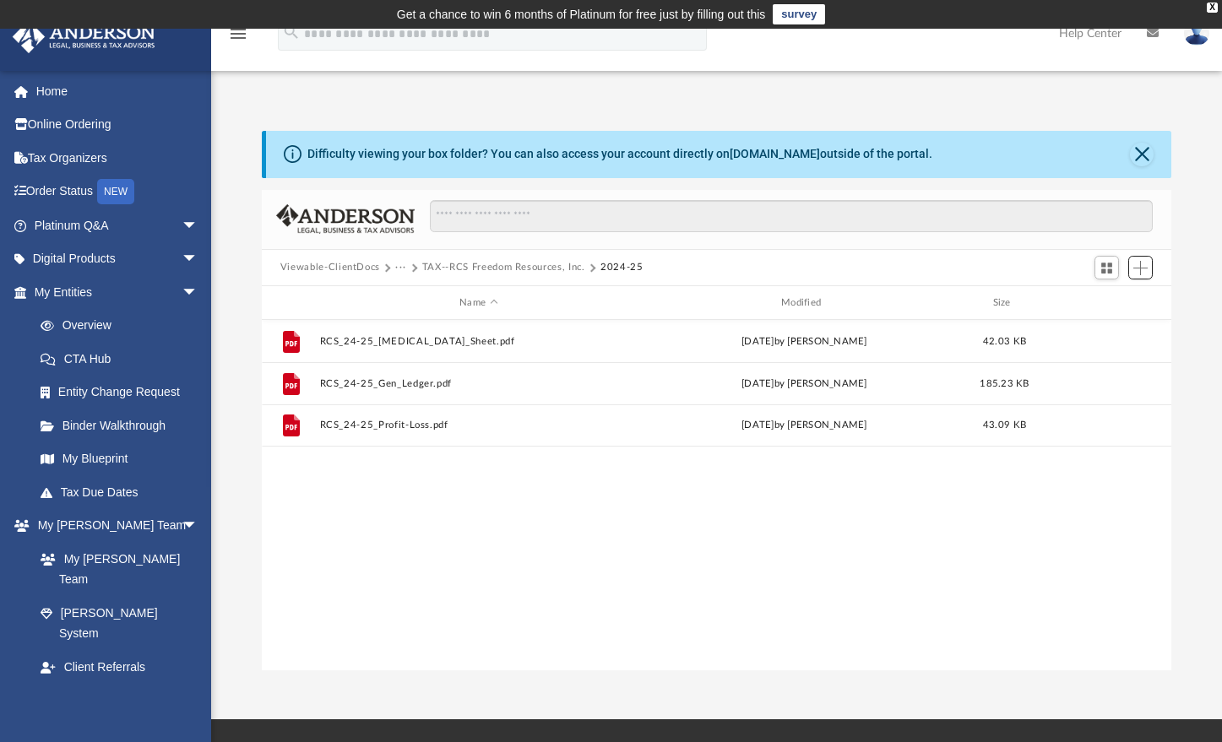
scroll to position [372, 897]
click at [1144, 271] on span "Add" at bounding box center [1141, 268] width 14 height 14
click at [1118, 329] on li "New Folder" at bounding box center [1117, 327] width 54 height 18
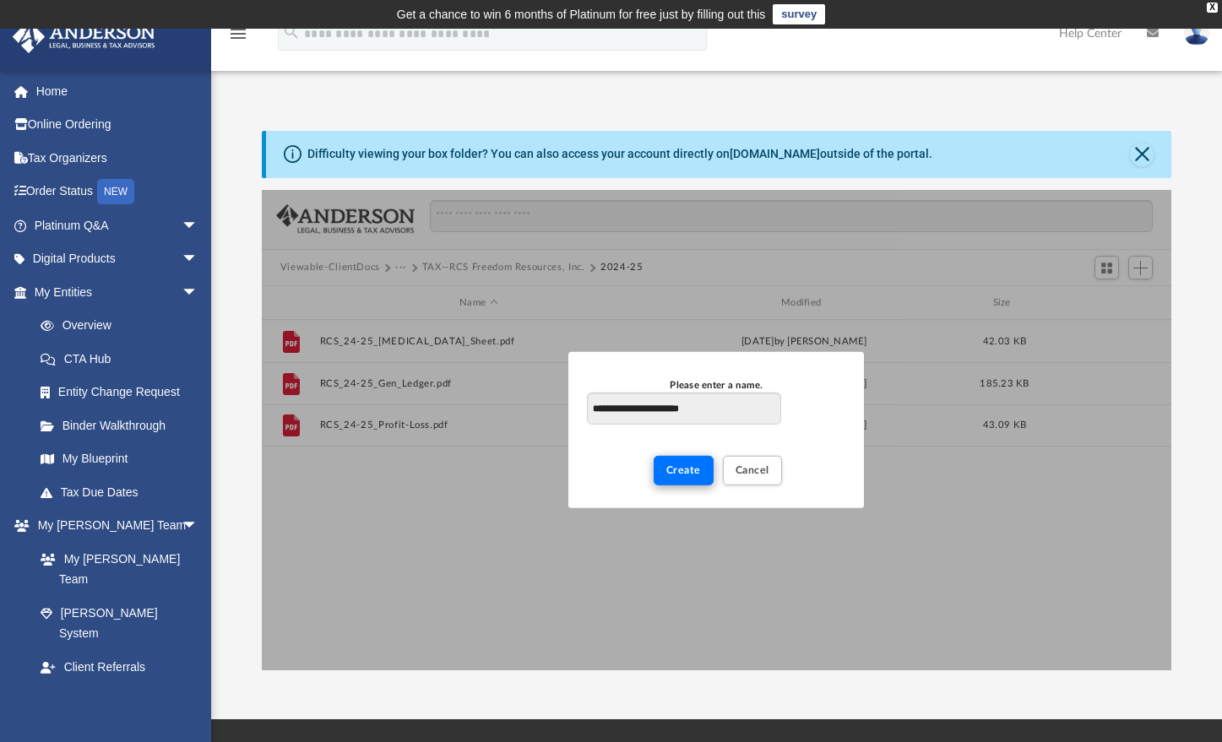
type input "**********"
click at [681, 475] on span "Create" at bounding box center [683, 470] width 35 height 10
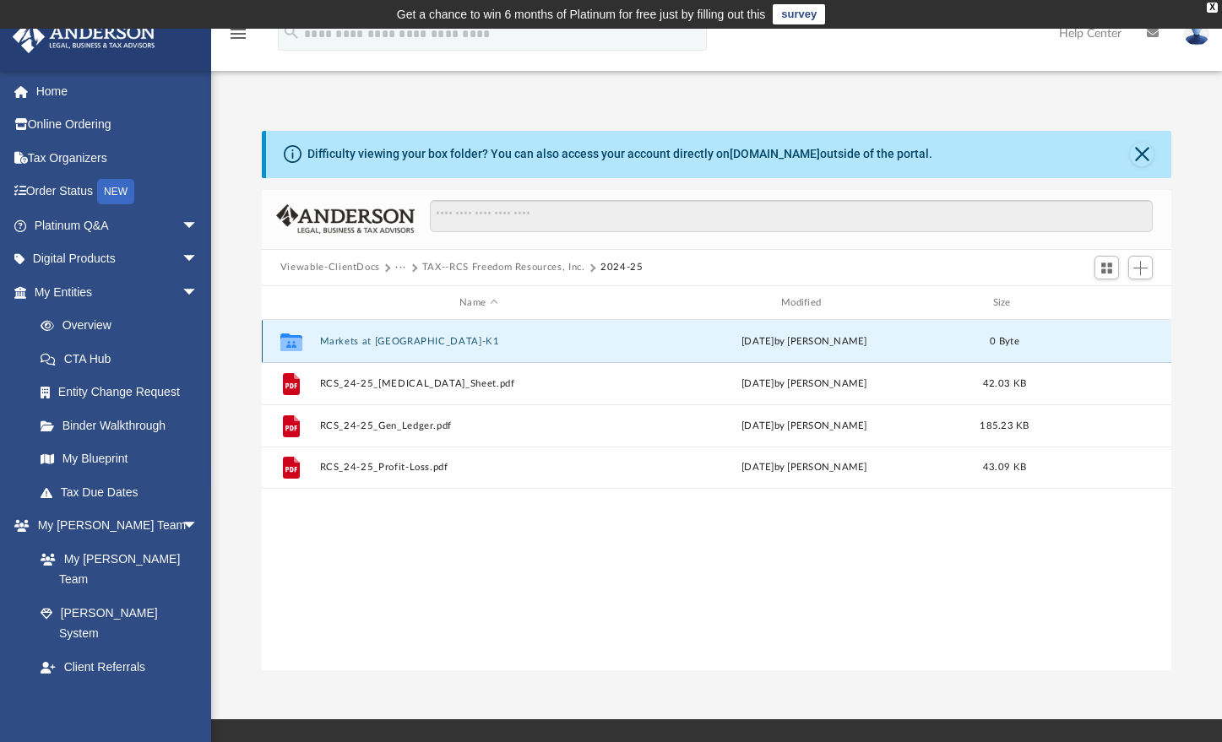
click at [383, 339] on button "Markets at [GEOGRAPHIC_DATA]-K1" at bounding box center [478, 341] width 318 height 11
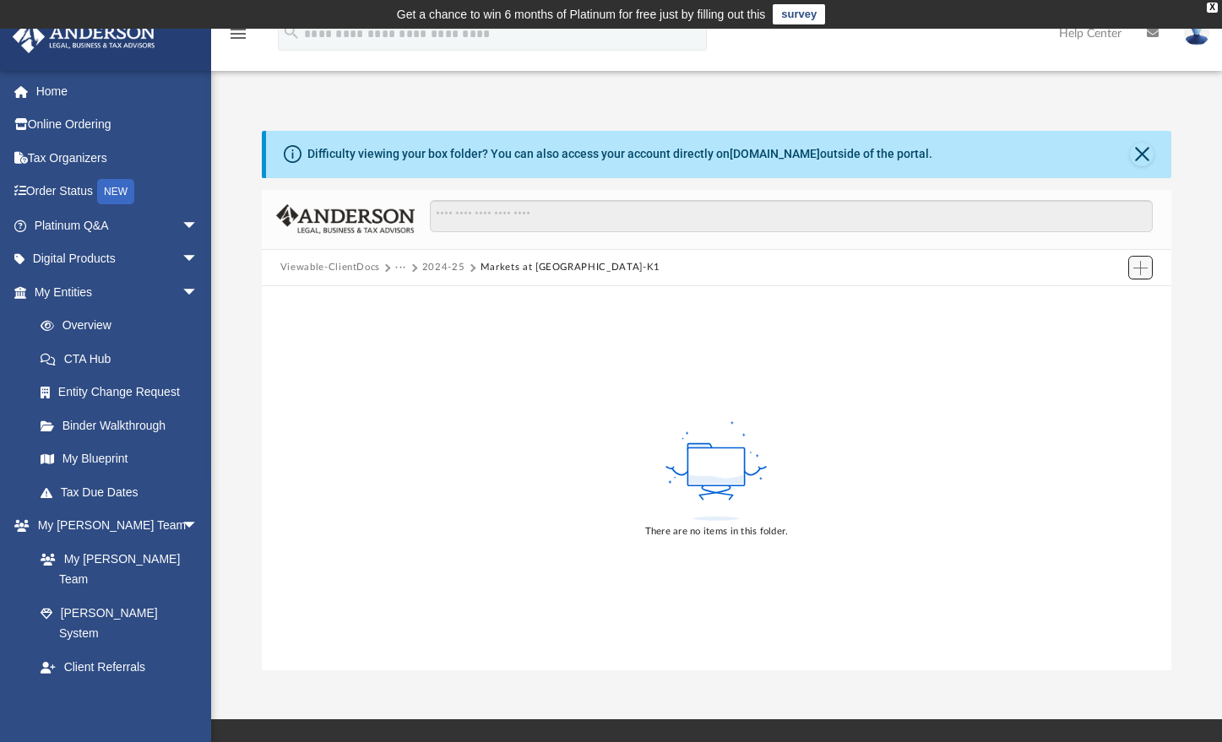
click at [1139, 262] on span "Add" at bounding box center [1141, 268] width 14 height 14
click at [1115, 299] on li "Upload" at bounding box center [1117, 301] width 54 height 18
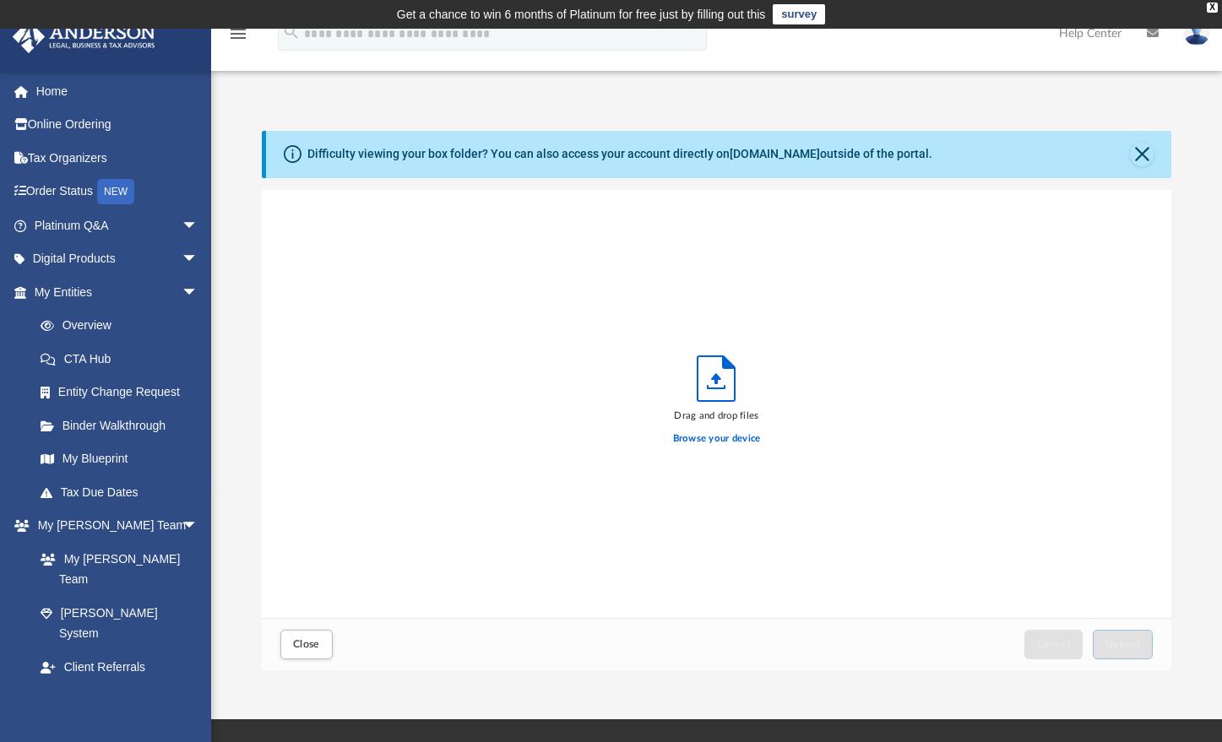
scroll to position [416, 897]
click at [700, 444] on label "Browse your device" at bounding box center [717, 439] width 88 height 15
click at [0, 0] on input "Browse your device" at bounding box center [0, 0] width 0 height 0
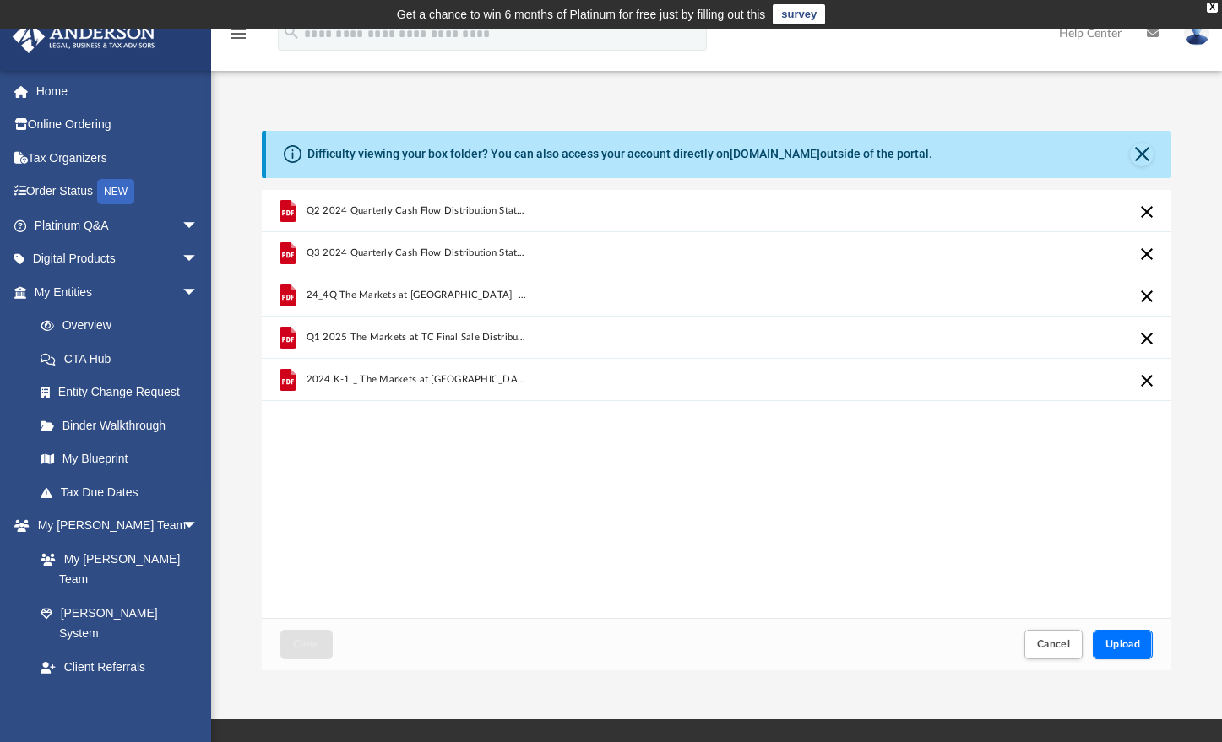
click at [1125, 641] on span "Upload" at bounding box center [1123, 644] width 35 height 10
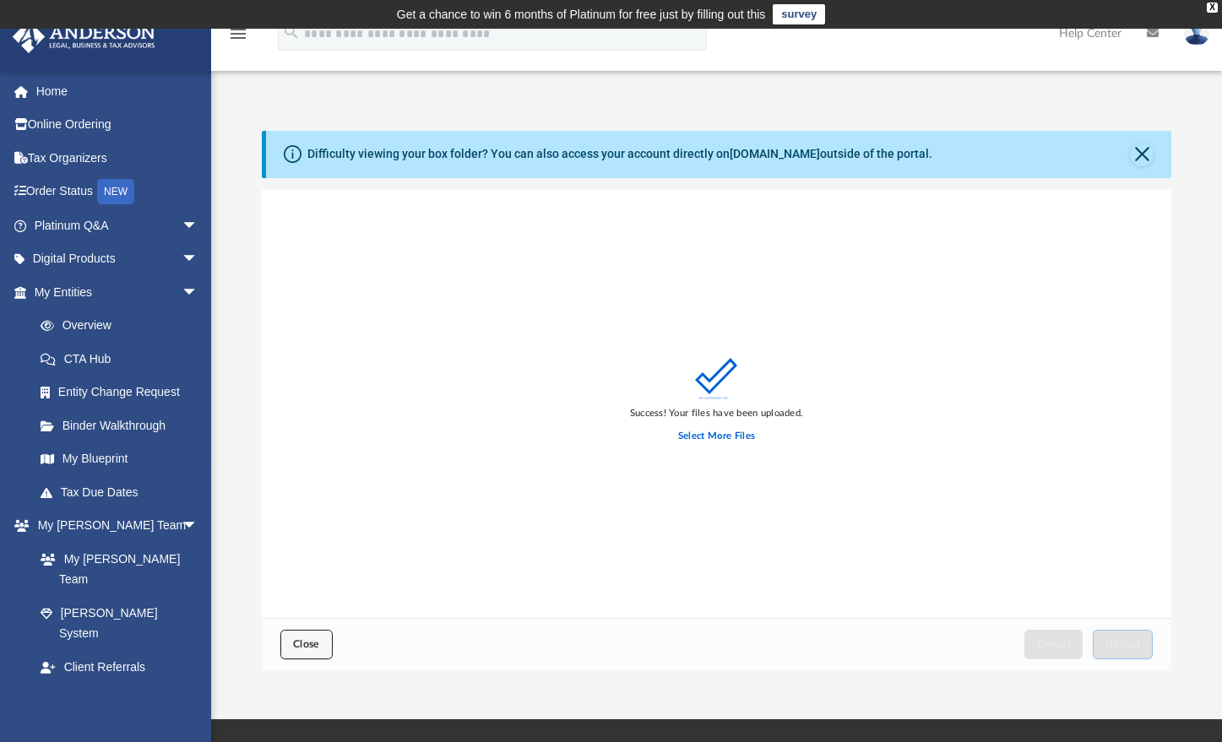
click at [315, 640] on span "Close" at bounding box center [306, 644] width 27 height 10
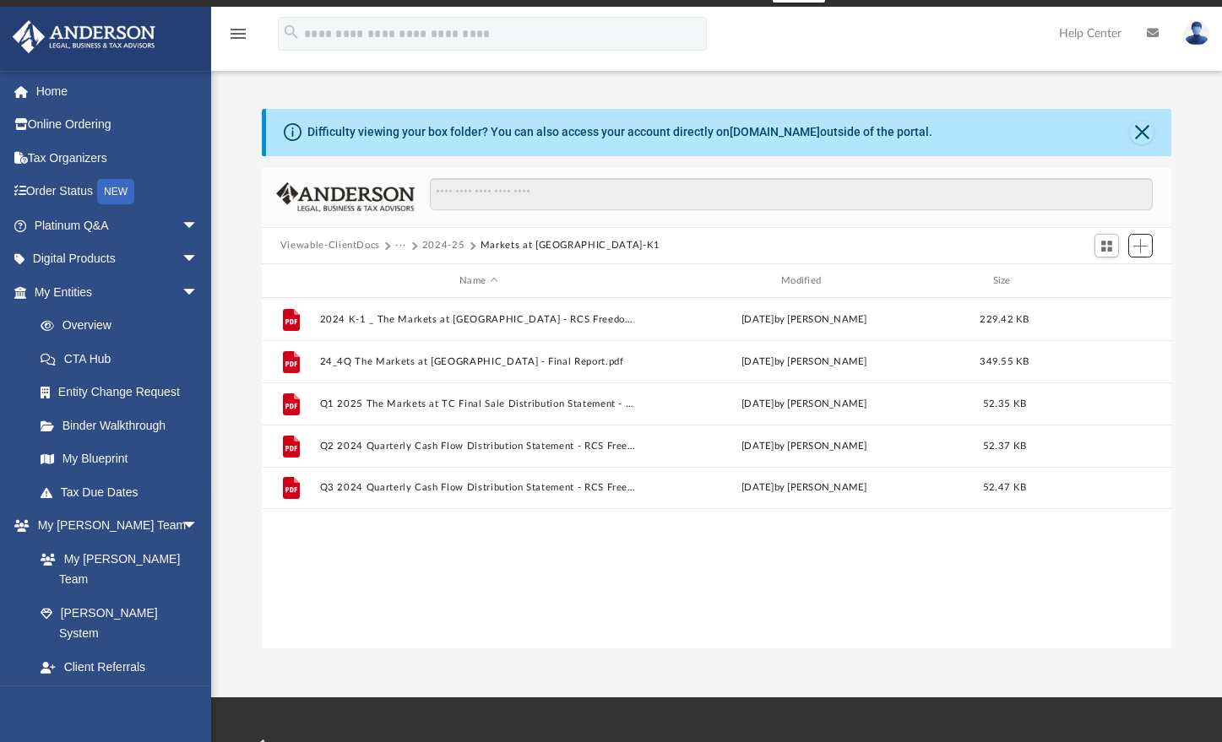
scroll to position [27, 0]
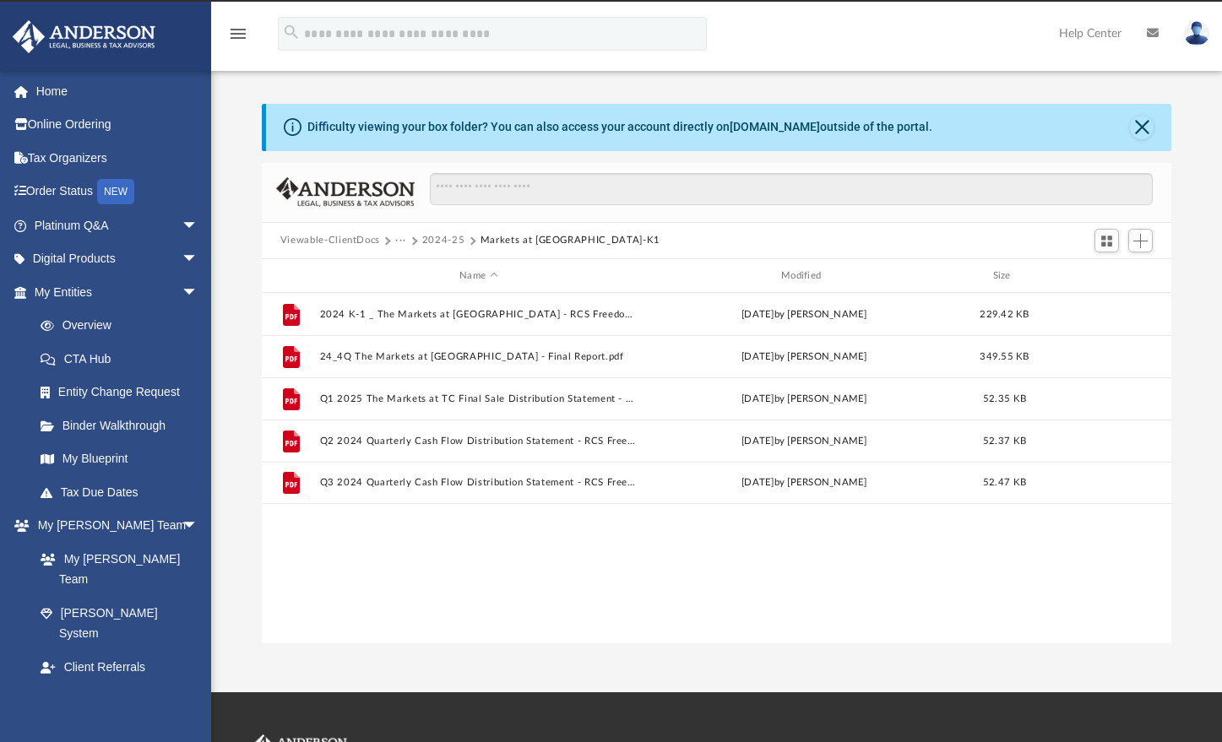
click at [457, 237] on button "2024-25" at bounding box center [443, 240] width 43 height 15
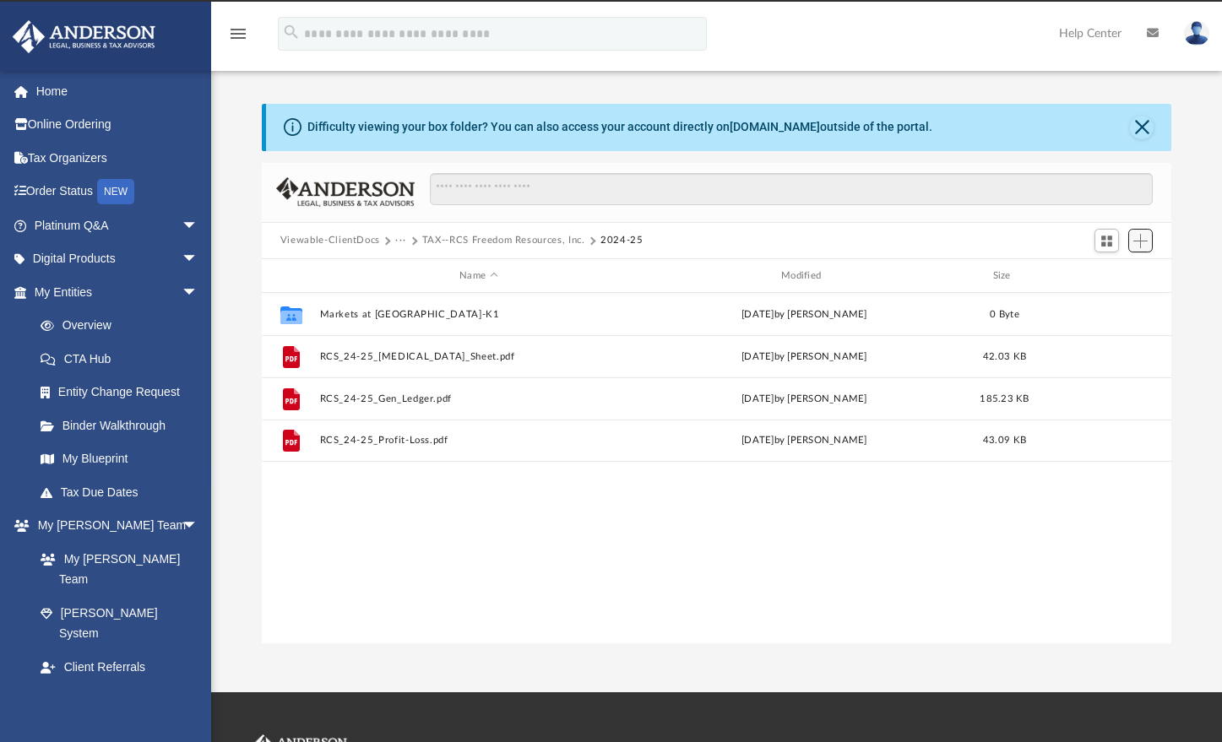
click at [1142, 241] on span "Add" at bounding box center [1141, 241] width 14 height 14
click at [1110, 301] on li "New Folder" at bounding box center [1117, 300] width 54 height 18
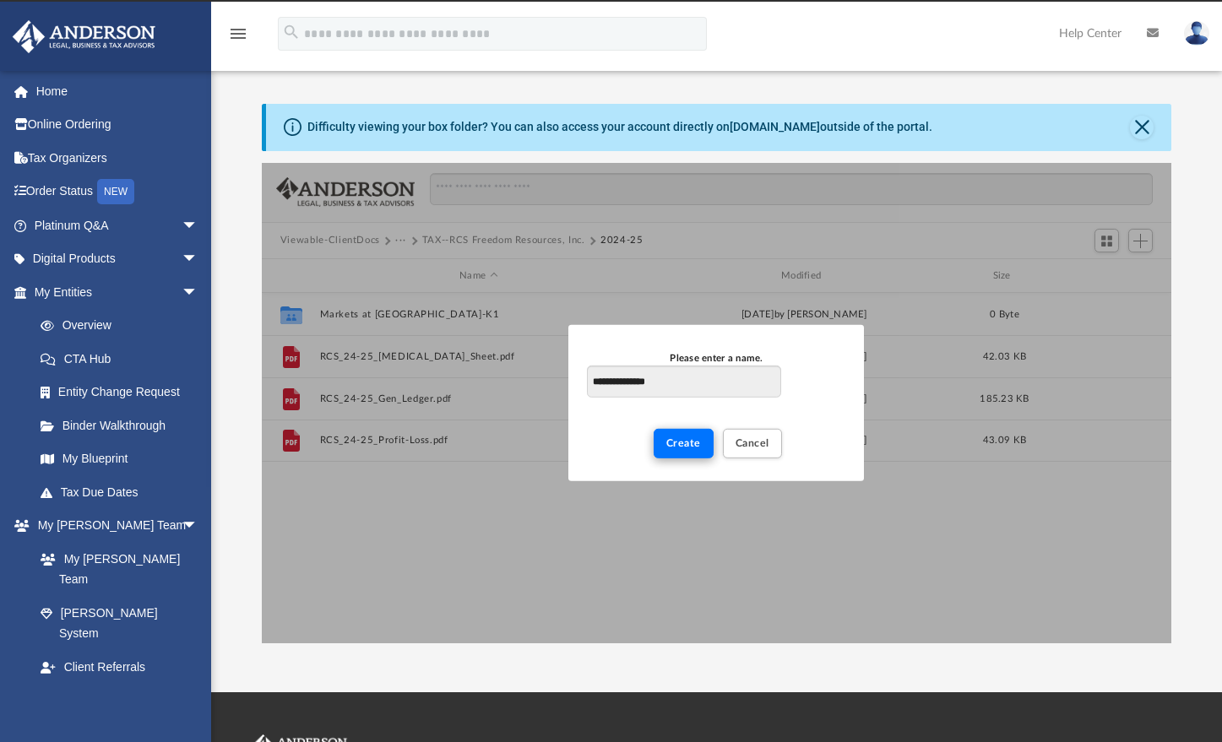
type input "**********"
click at [683, 443] on span "Create" at bounding box center [683, 443] width 35 height 10
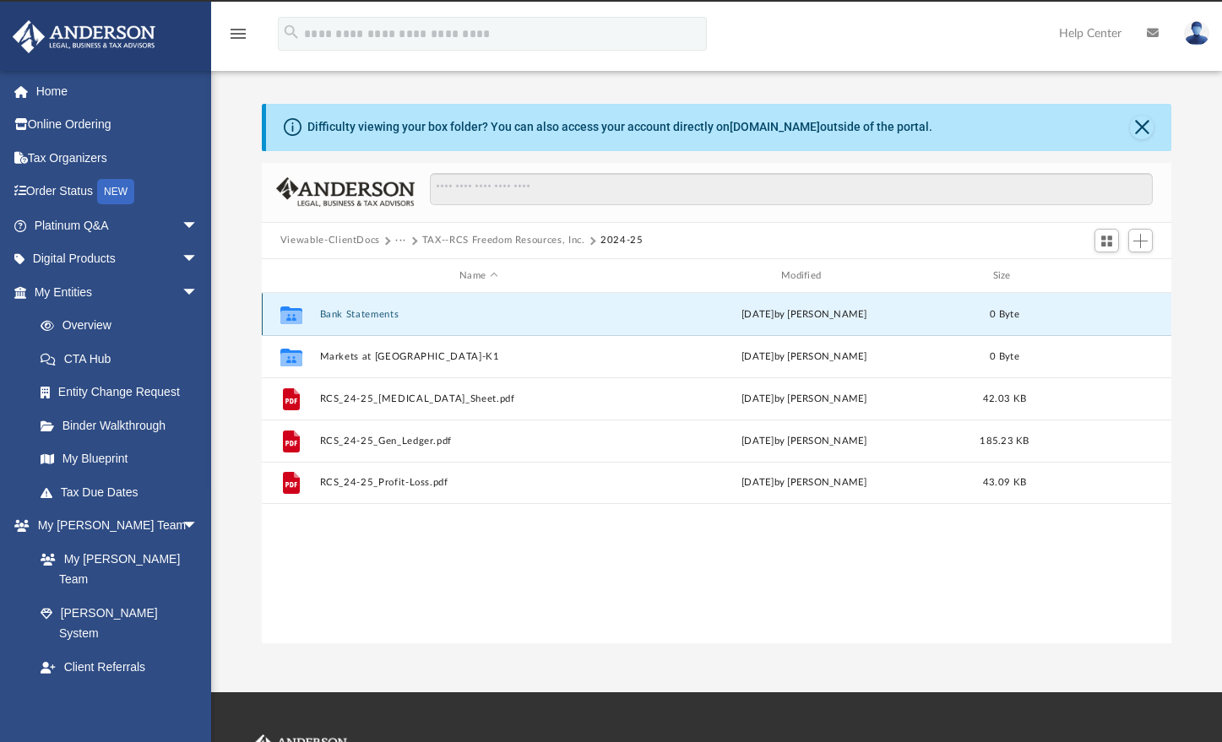
click at [383, 318] on button "Bank Statements" at bounding box center [478, 314] width 318 height 11
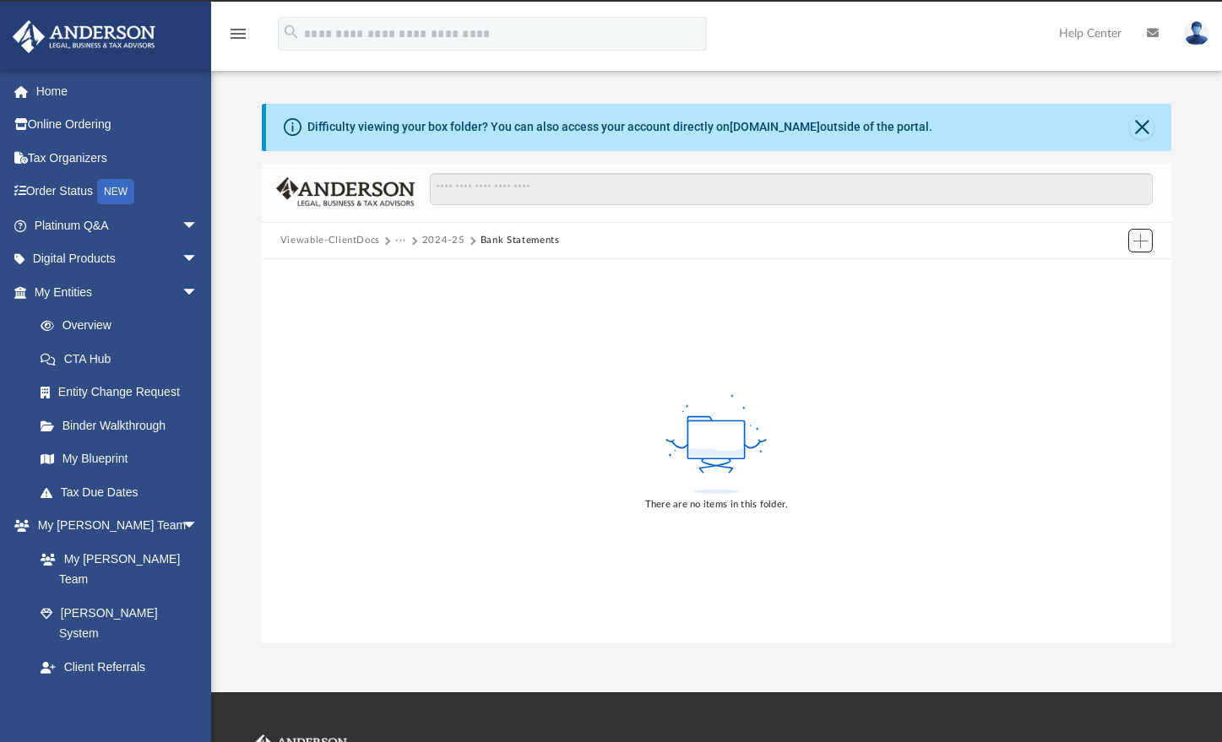
click at [1148, 243] on span "Add" at bounding box center [1141, 241] width 14 height 14
click at [1116, 272] on li "Upload" at bounding box center [1117, 274] width 54 height 18
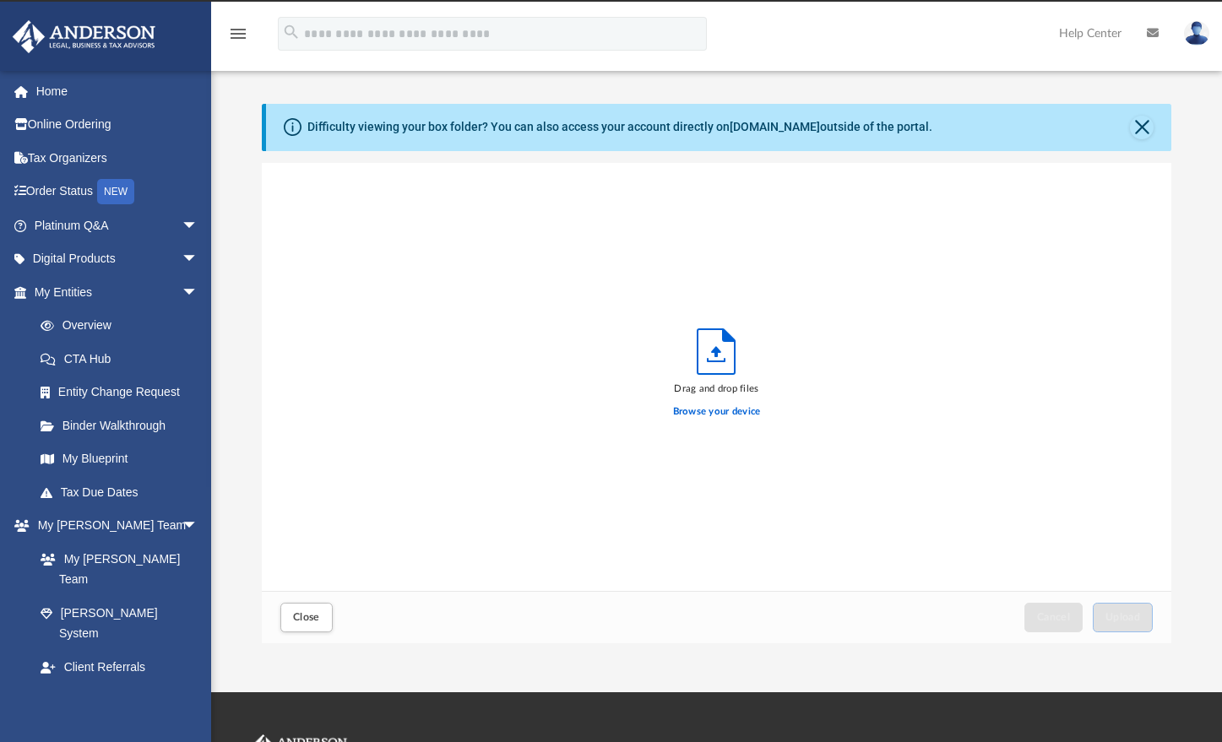
scroll to position [416, 897]
click at [747, 415] on label "Browse your device" at bounding box center [717, 412] width 88 height 15
click at [0, 0] on input "Browse your device" at bounding box center [0, 0] width 0 height 0
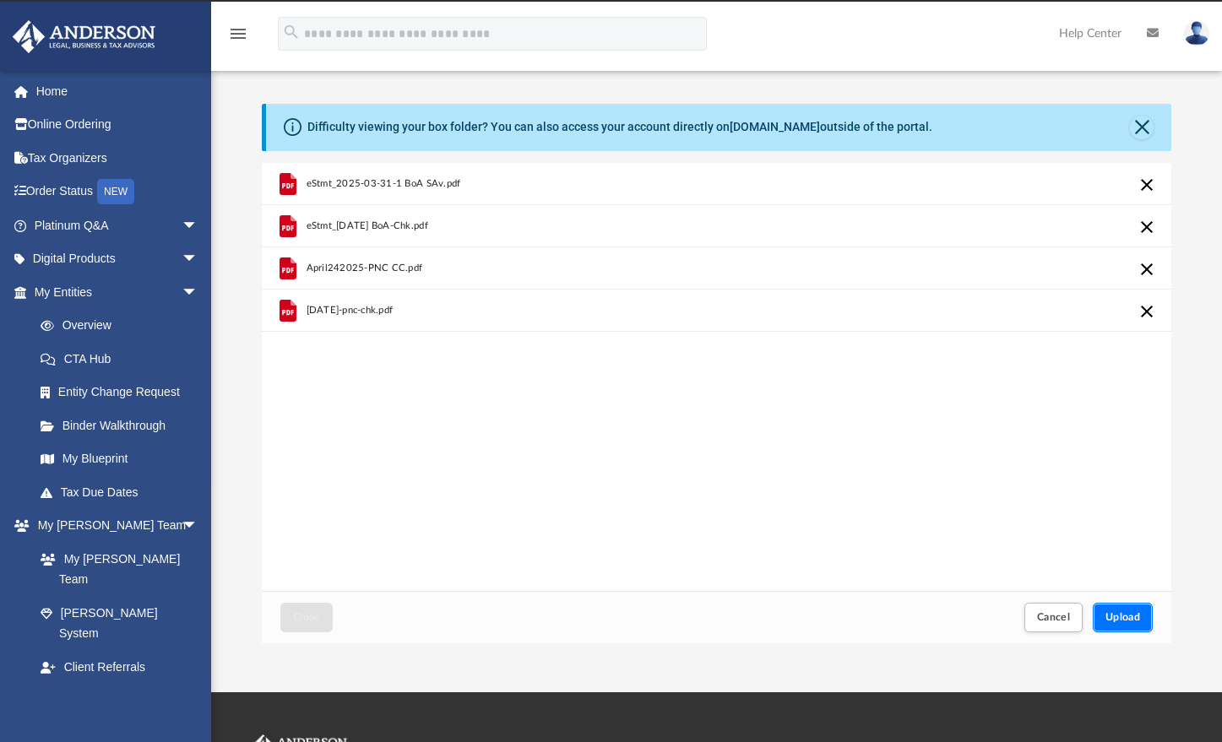
click at [1119, 619] on span "Upload" at bounding box center [1123, 617] width 35 height 10
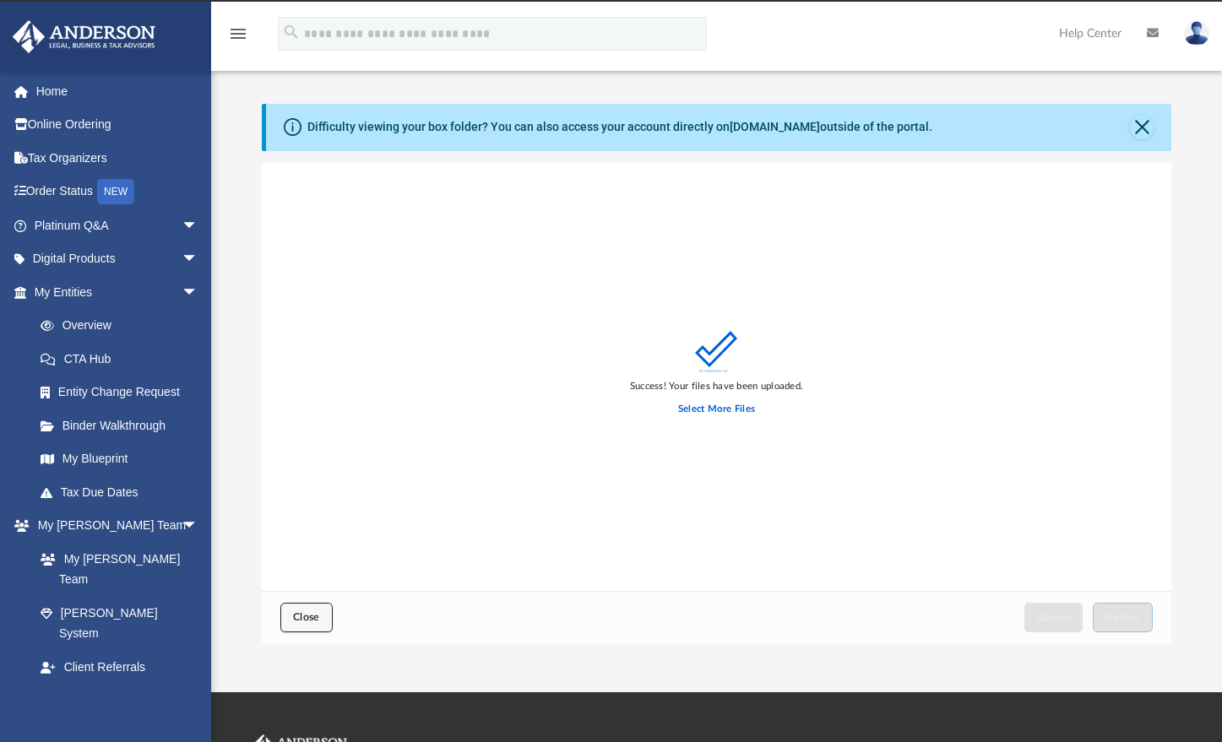
click at [316, 616] on span "Close" at bounding box center [306, 617] width 27 height 10
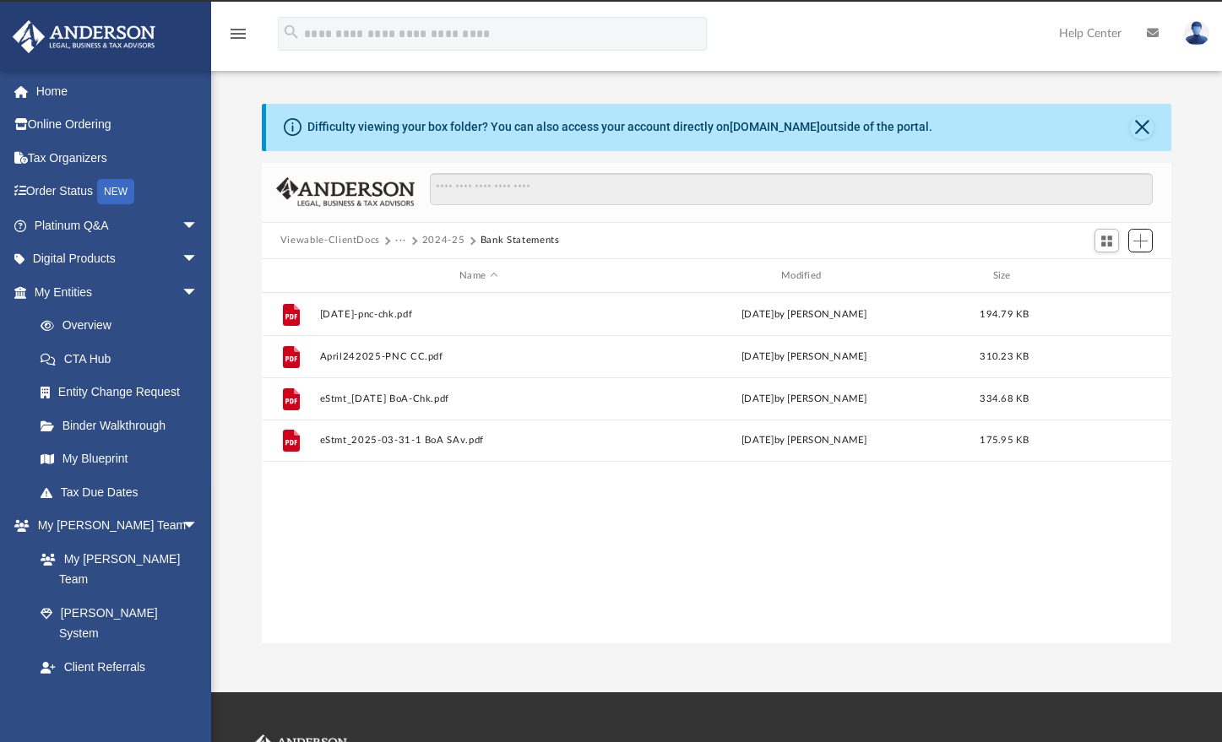
scroll to position [372, 897]
click at [446, 239] on button "2024-25" at bounding box center [443, 240] width 43 height 15
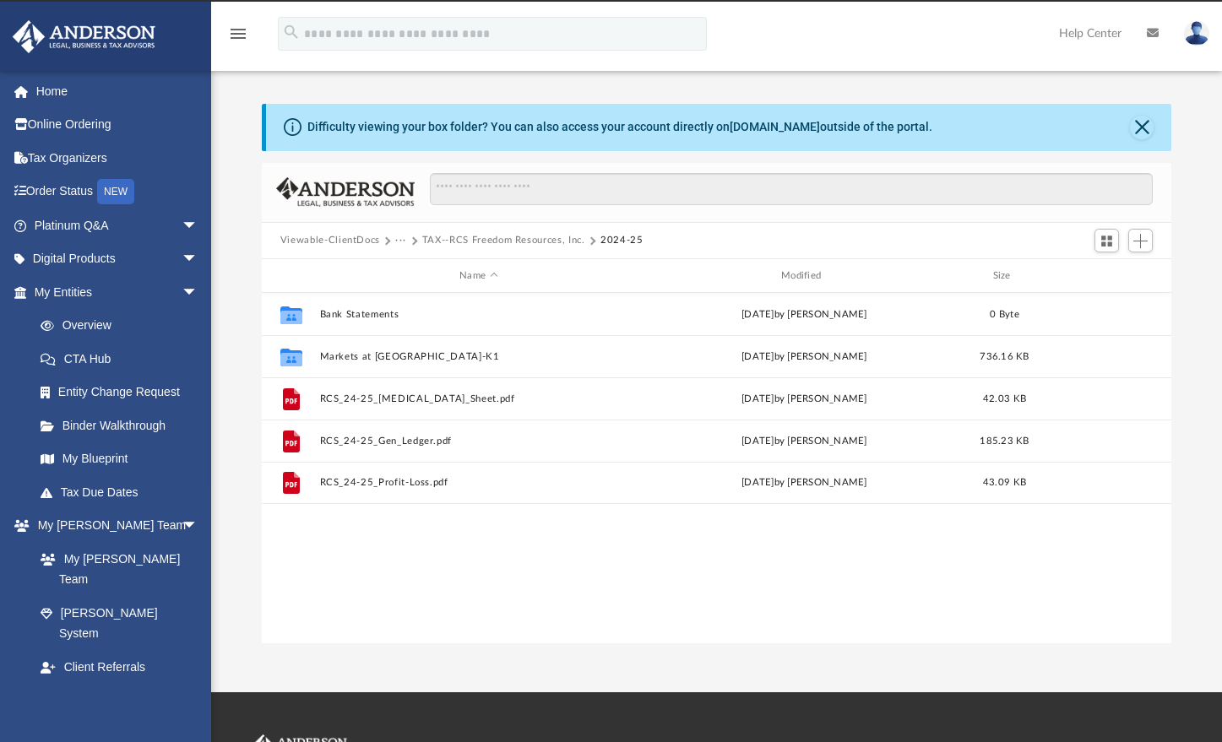
click at [548, 240] on button "TAX--RCS Freedom Resources, Inc." at bounding box center [503, 240] width 163 height 15
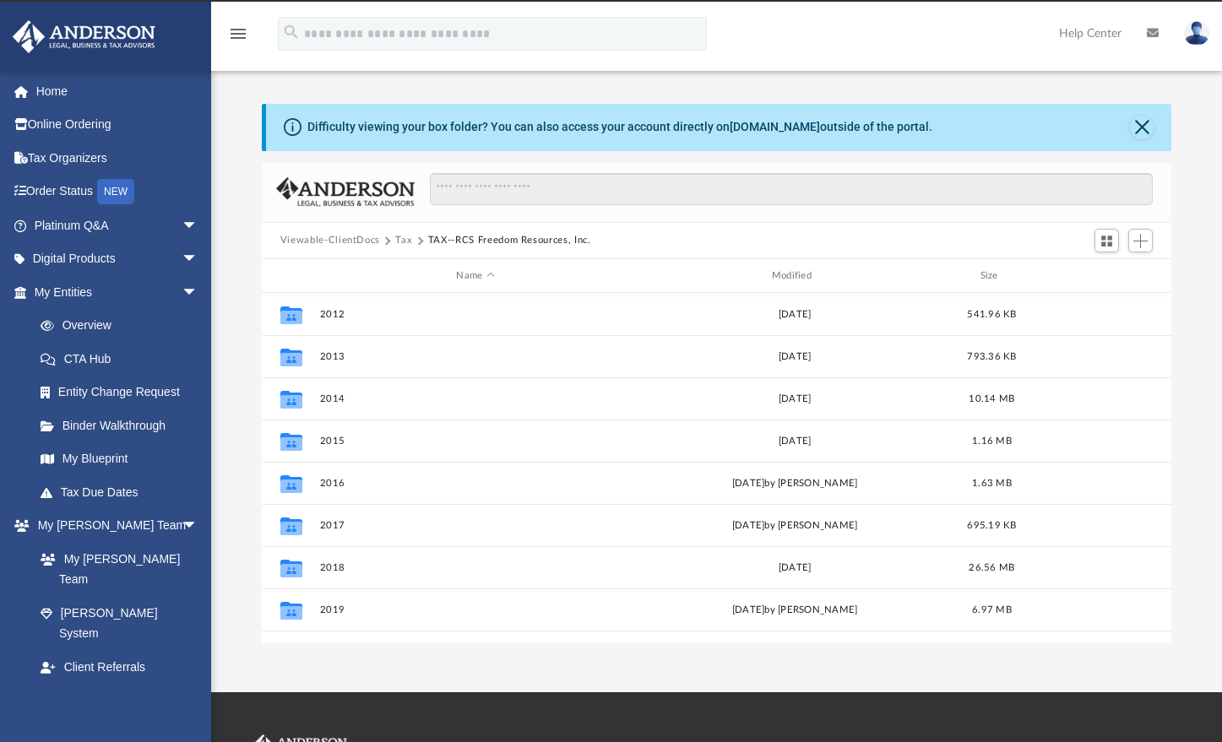
drag, startPoint x: 612, startPoint y: 244, endPoint x: 466, endPoint y: 242, distance: 146.1
click at [468, 242] on div "Viewable-ClientDocs Tax TAX--RCS Freedom Resources, Inc." at bounding box center [717, 241] width 910 height 37
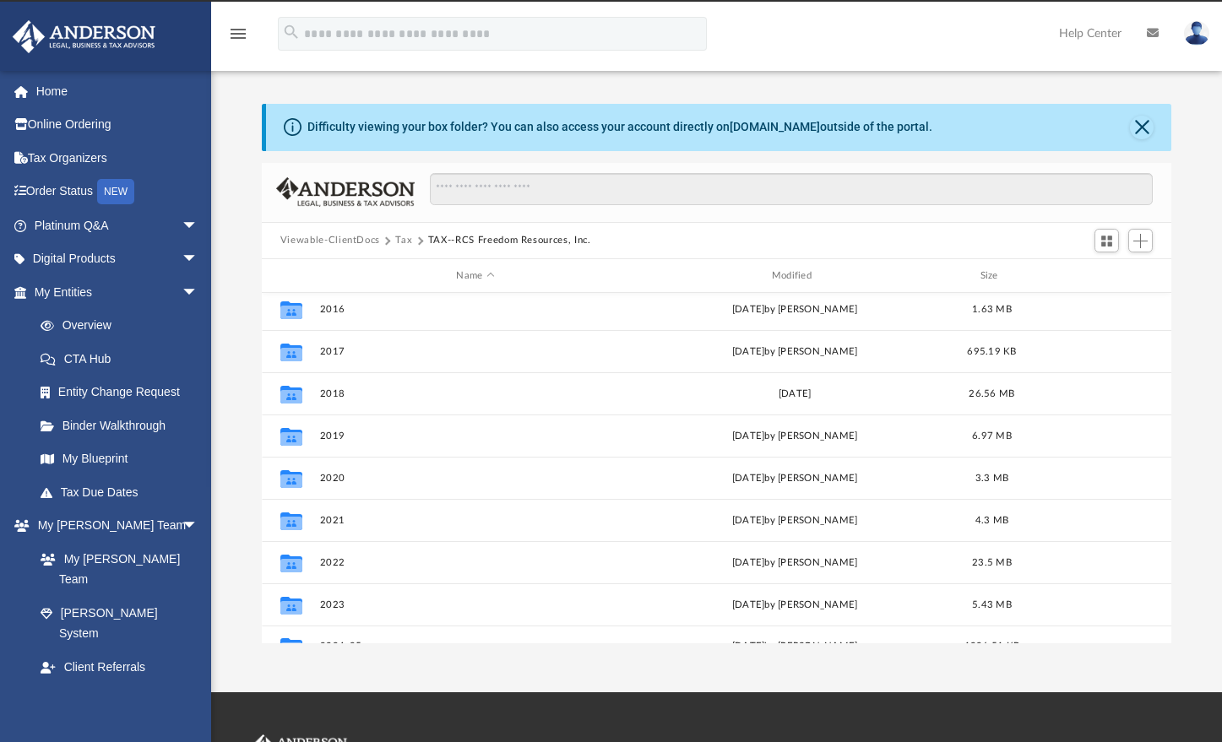
scroll to position [199, 0]
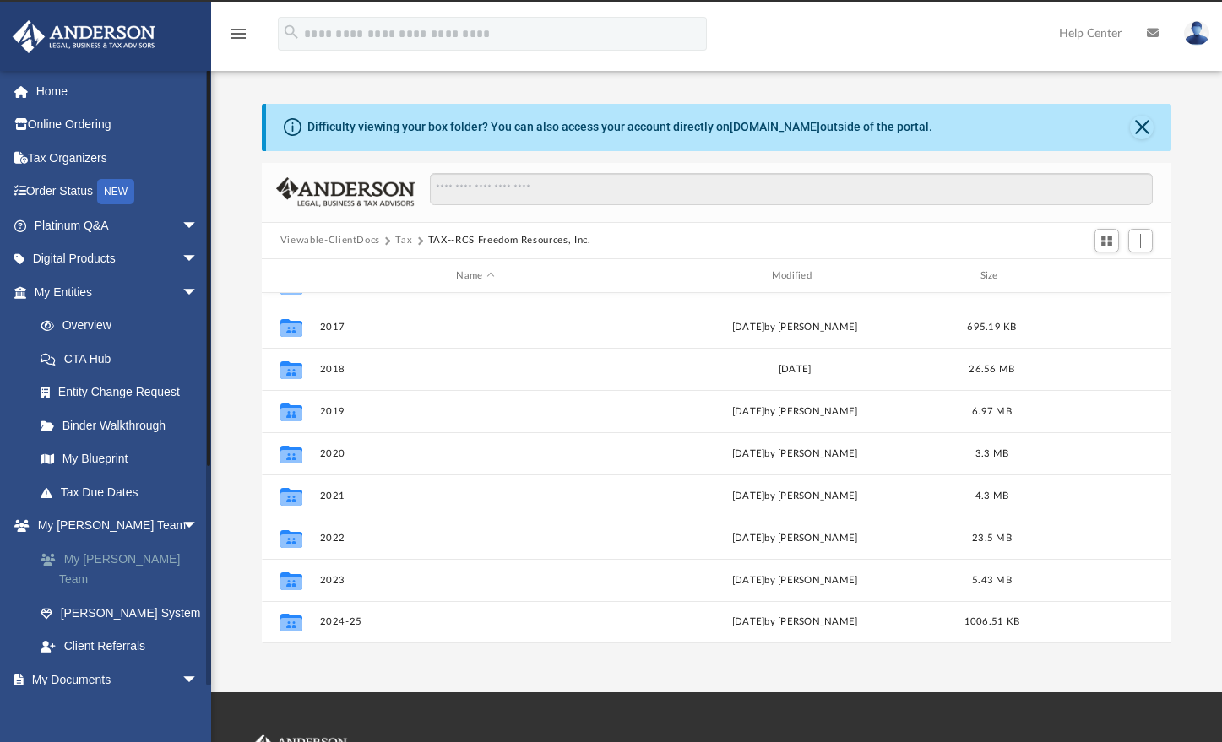
click at [147, 561] on link "My [PERSON_NAME] Team" at bounding box center [124, 569] width 200 height 54
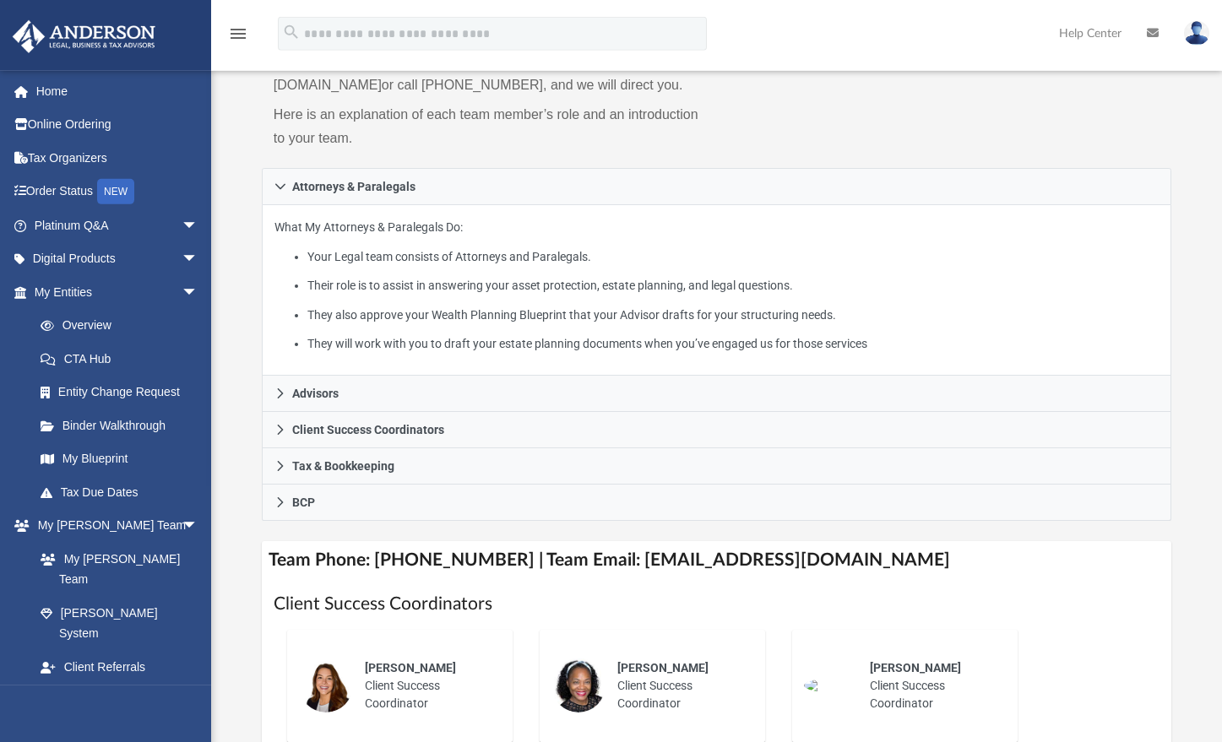
scroll to position [324, 0]
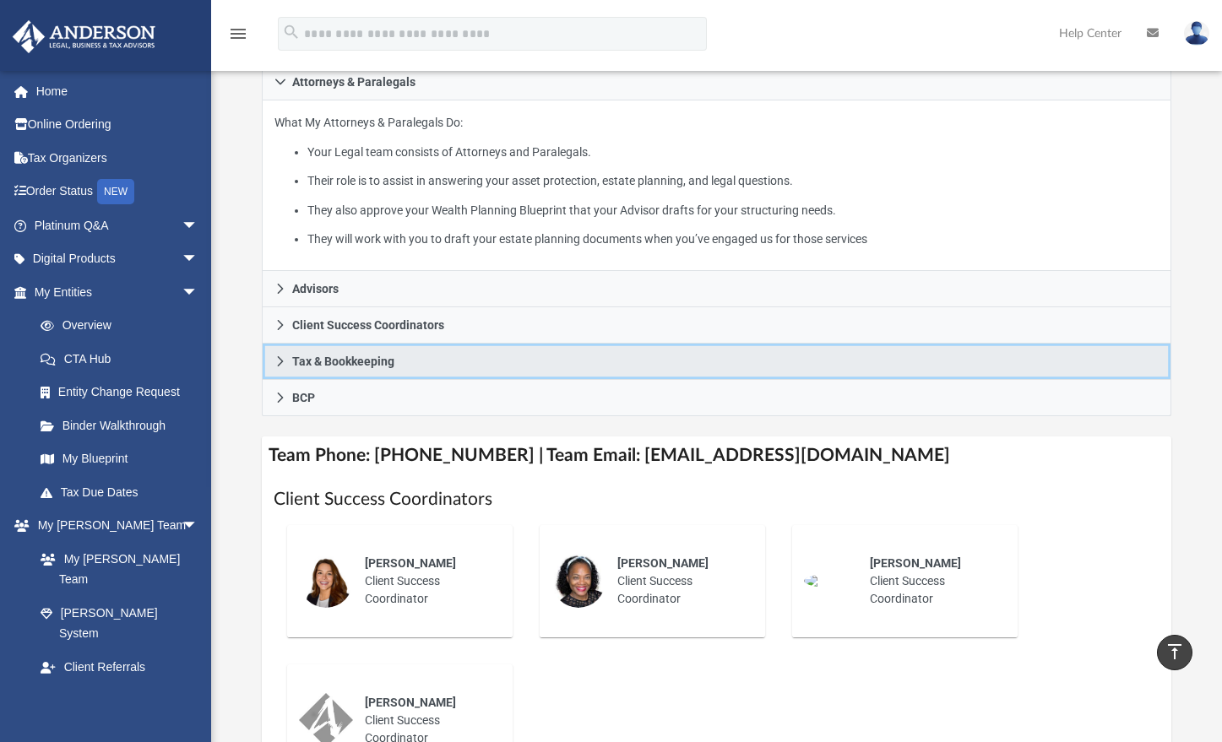
click at [281, 367] on icon at bounding box center [281, 362] width 12 height 12
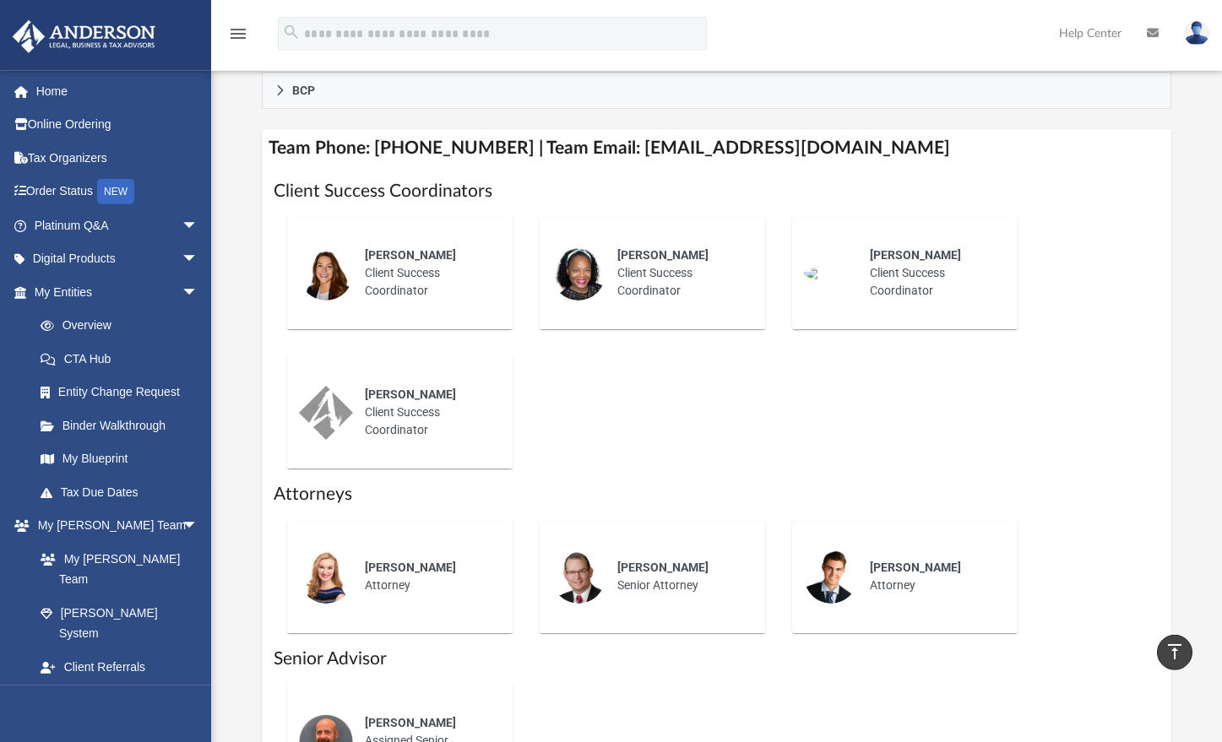
scroll to position [767, 0]
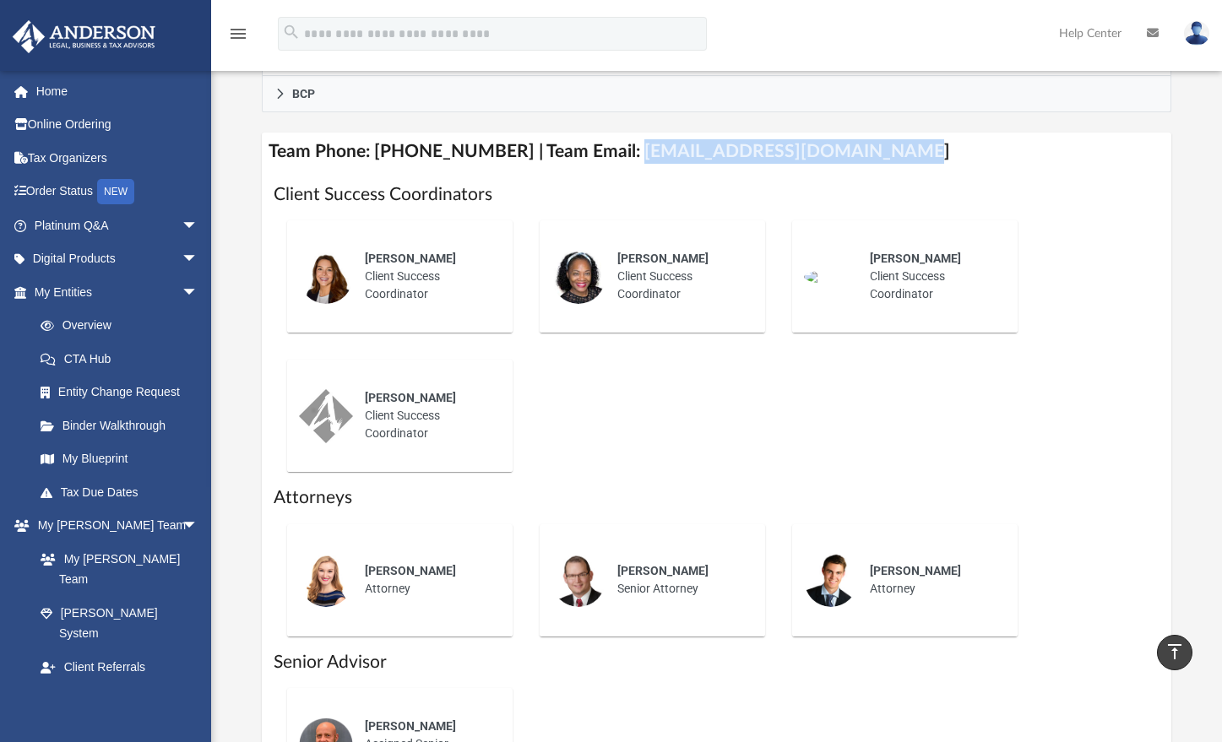
drag, startPoint x: 610, startPoint y: 175, endPoint x: 887, endPoint y: 175, distance: 277.1
click at [887, 171] on h4 "Team Phone: [PHONE_NUMBER] | Team Email: [EMAIL_ADDRESS][DOMAIN_NAME]" at bounding box center [717, 152] width 910 height 38
copy h4 "[EMAIL_ADDRESS][DOMAIN_NAME]"
